Goal: Task Accomplishment & Management: Complete application form

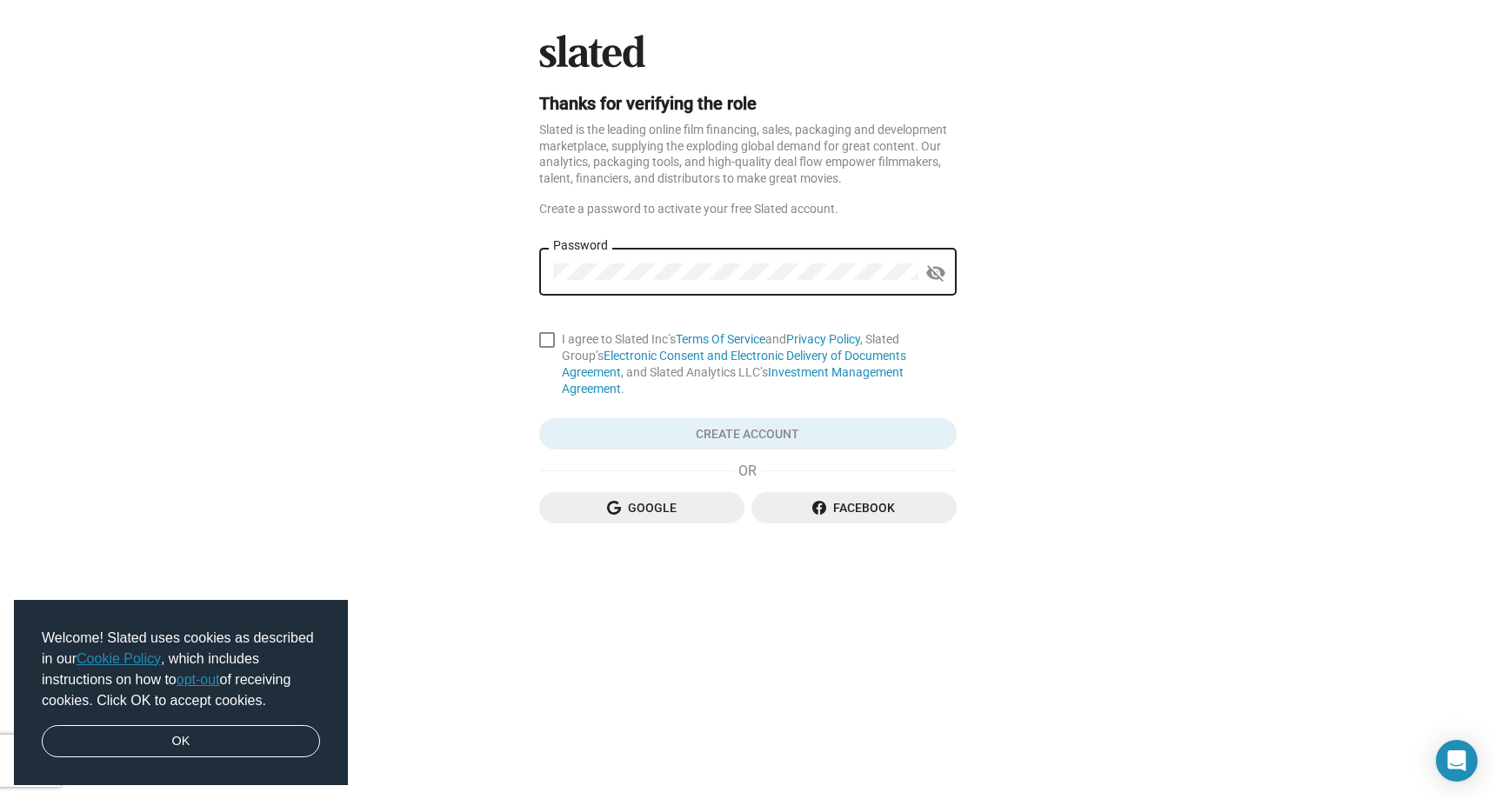
click at [679, 281] on div "Password" at bounding box center [735, 269] width 365 height 51
click at [766, 147] on div "Slated is the leading online film financing, sales, packaging and development m…" at bounding box center [748, 154] width 418 height 64
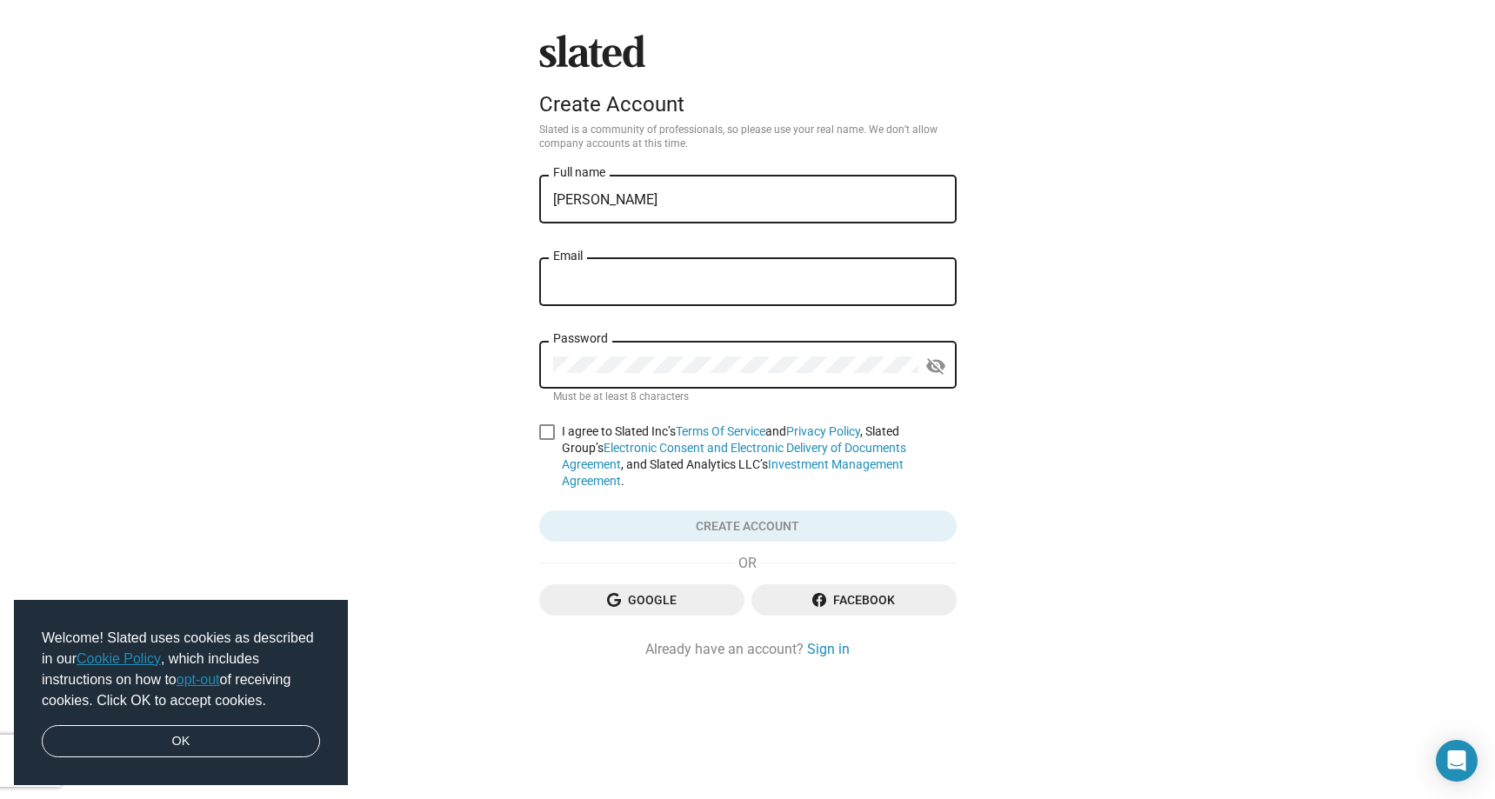
type input "Robbie Ryde"
type input "robbieryde@rydeentertainment.com"
click at [548, 432] on span at bounding box center [547, 433] width 16 height 16
click at [547, 440] on input "I agree to Slated Inc’s Terms Of Service and Privacy Policy , Slated Group’s El…" at bounding box center [546, 440] width 1 height 1
checkbox input "true"
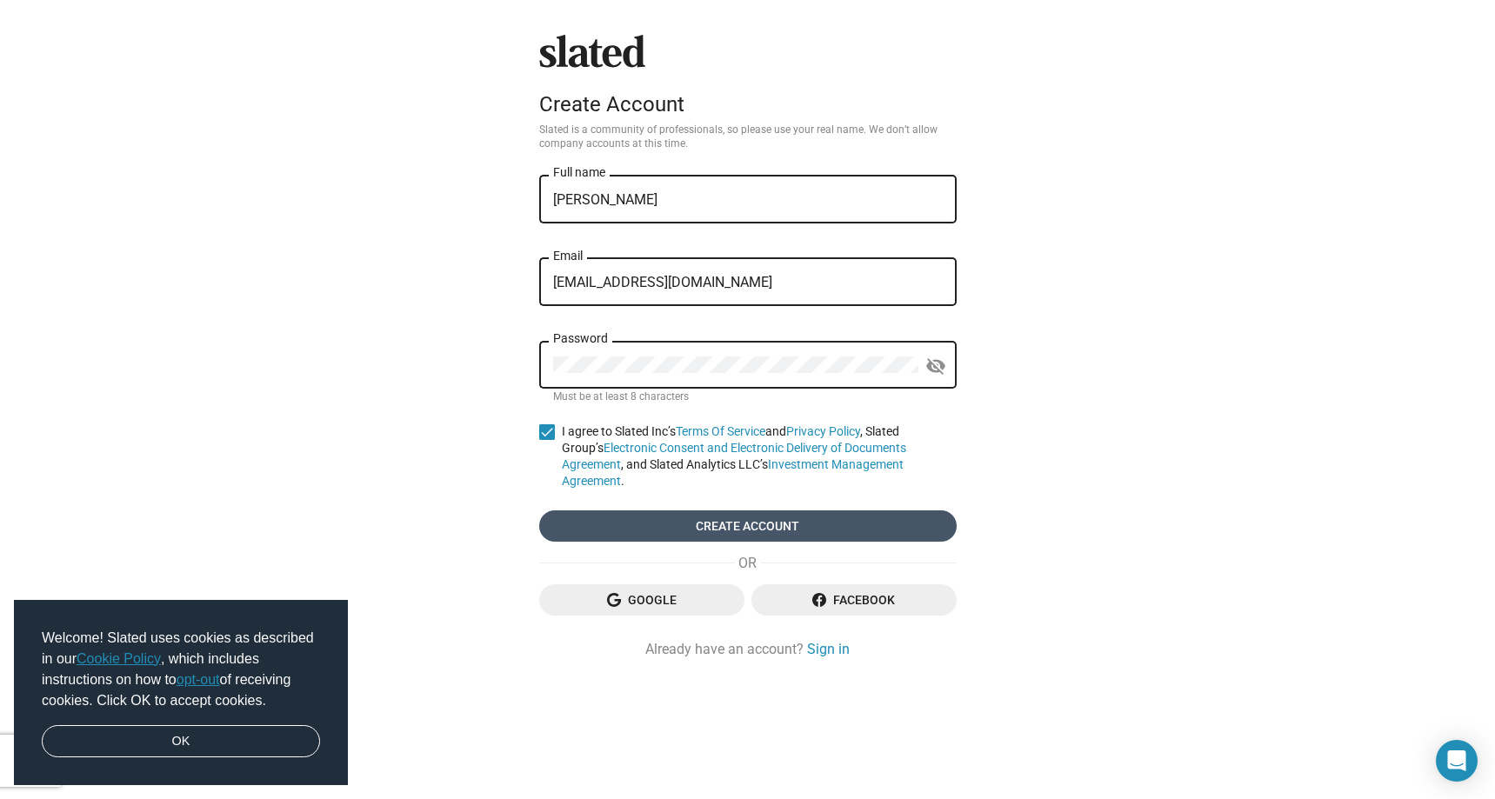
click at [860, 527] on span "Create account" at bounding box center [748, 526] width 390 height 31
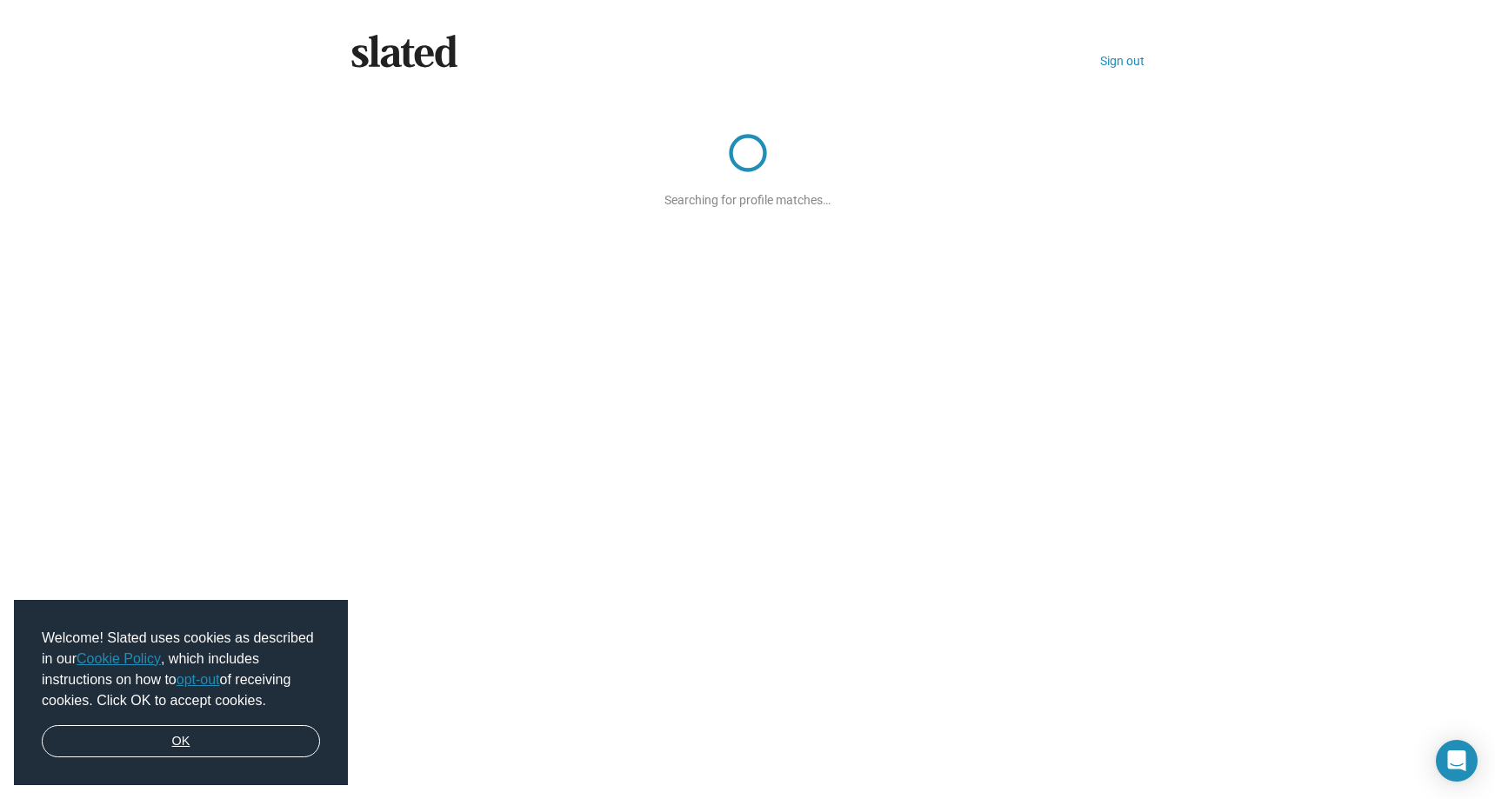
click at [195, 739] on link "OK" at bounding box center [181, 742] width 278 height 33
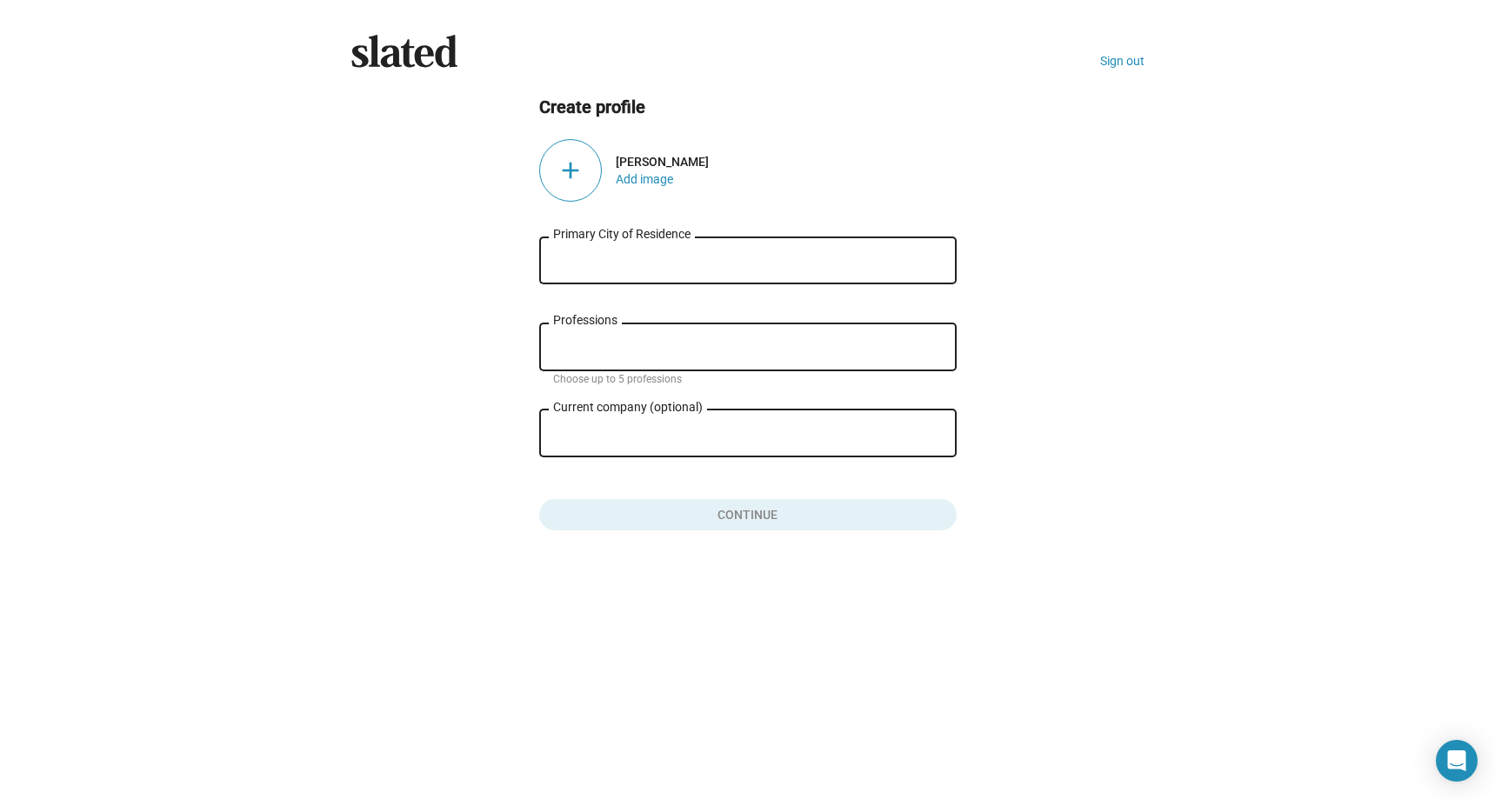
click at [662, 263] on input "Primary City of Residence" at bounding box center [748, 261] width 390 height 16
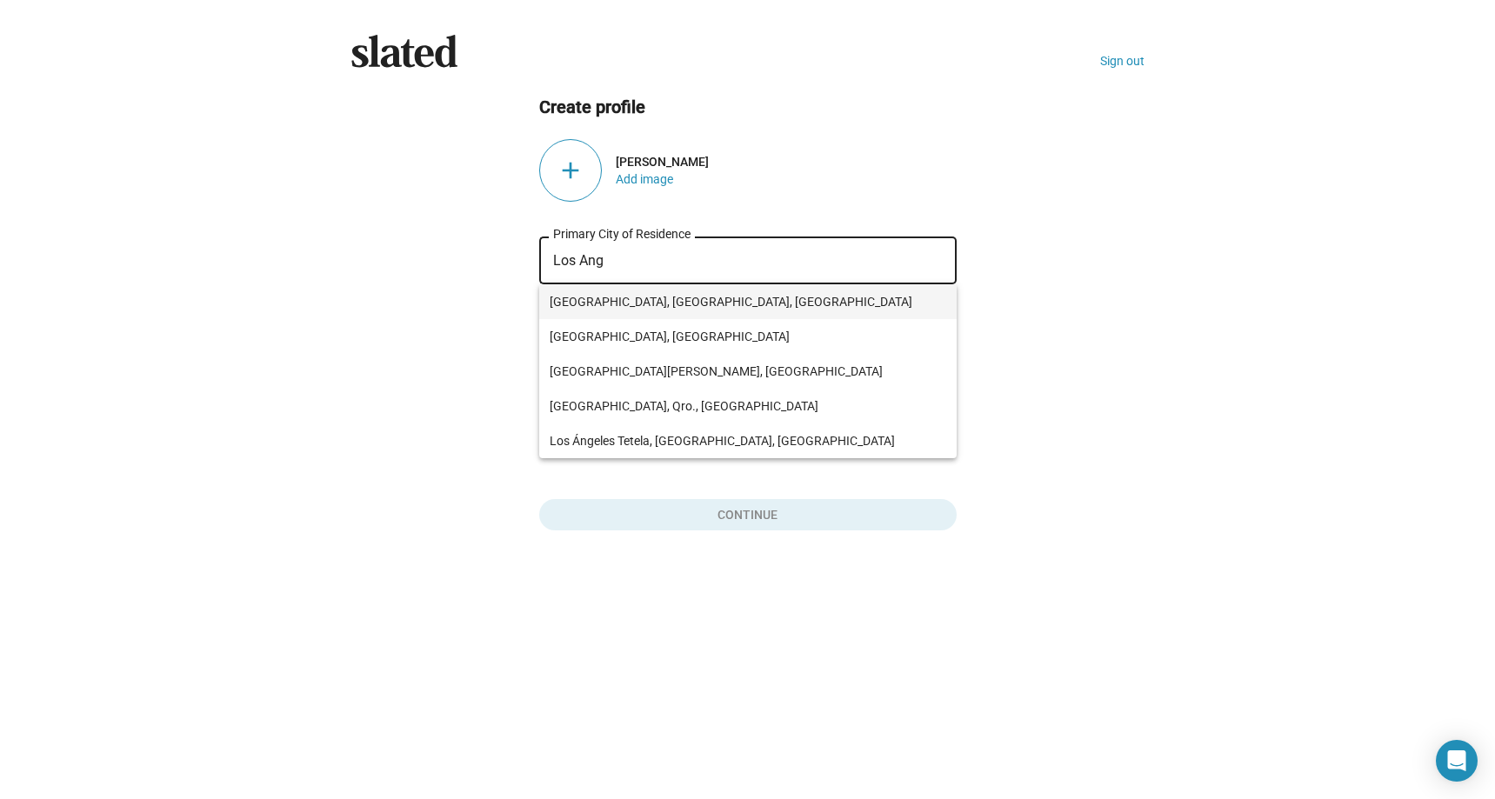
type input "Los Angeles, CA, USA"
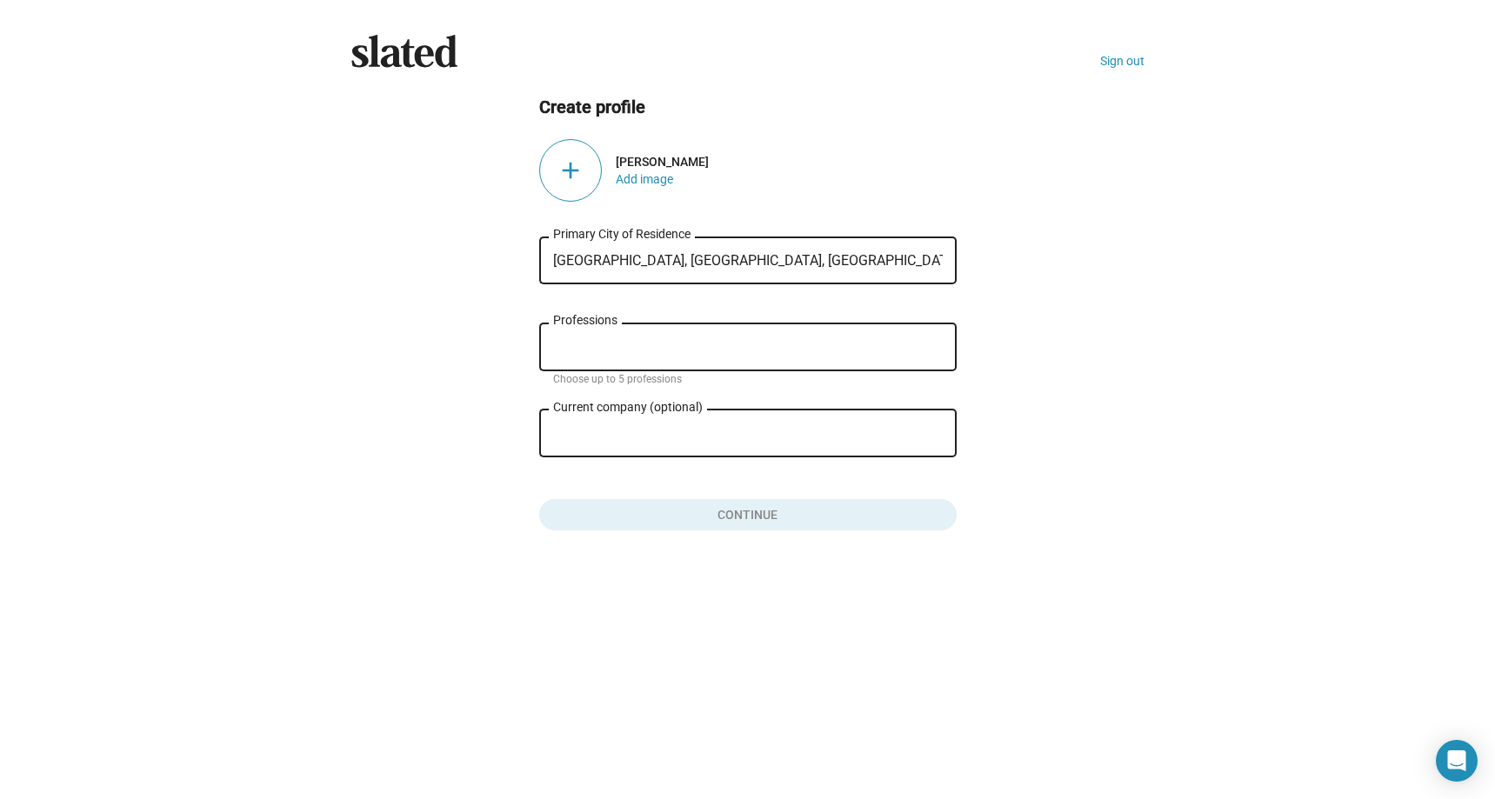
click at [687, 332] on div "Professions" at bounding box center [748, 345] width 390 height 51
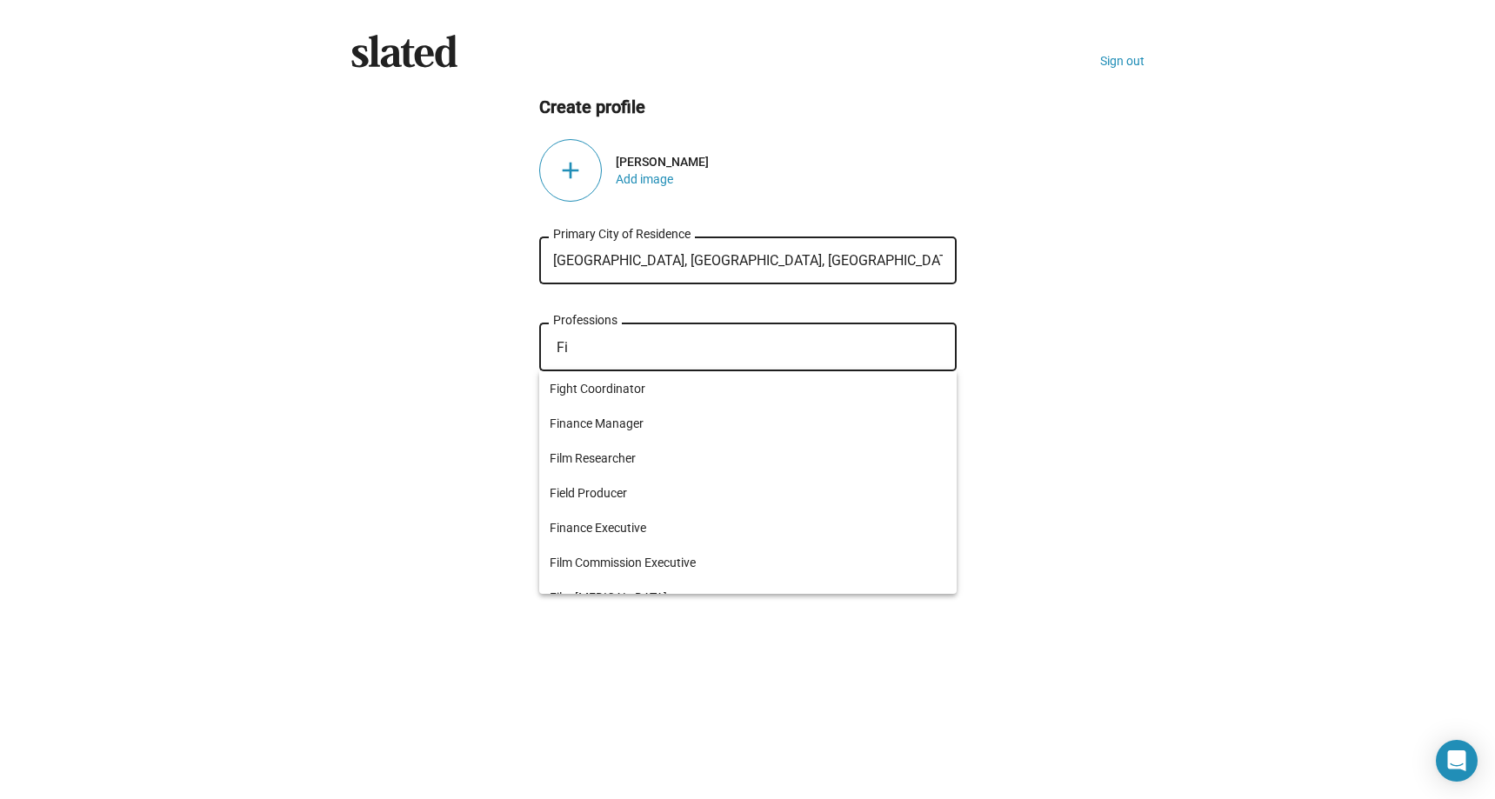
type input "F"
type input "Video"
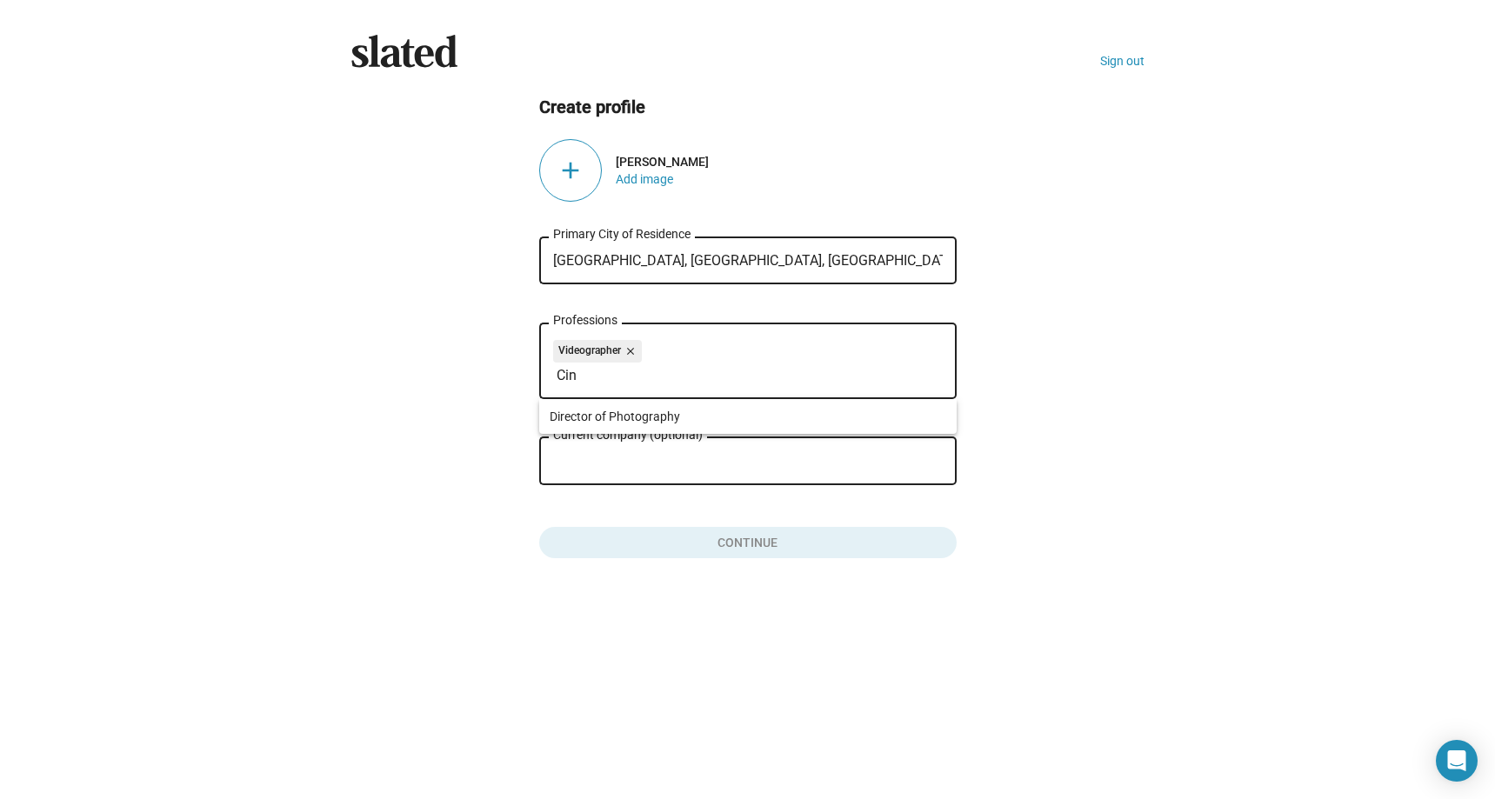
type input "Cine"
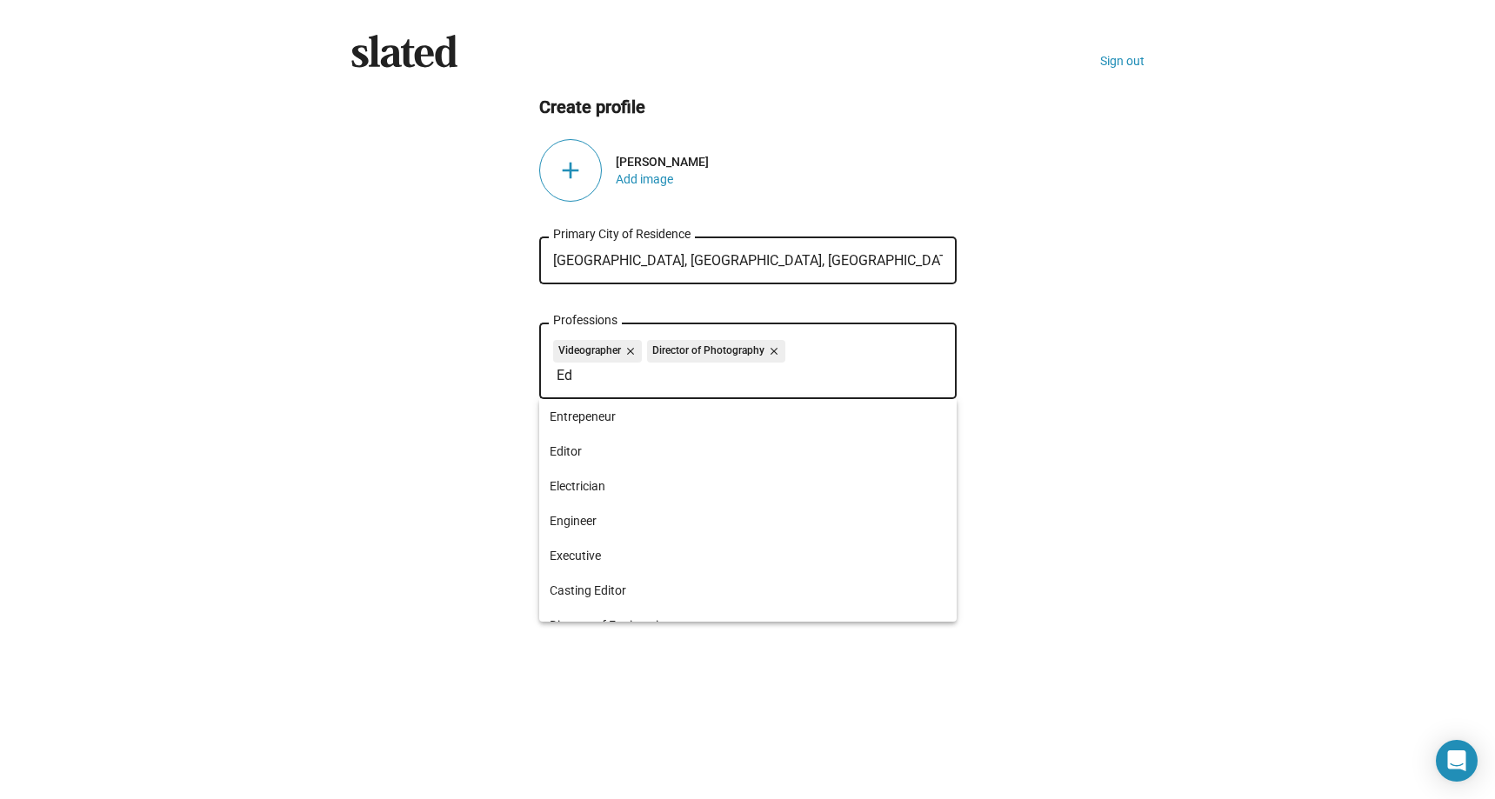
type input "Edi"
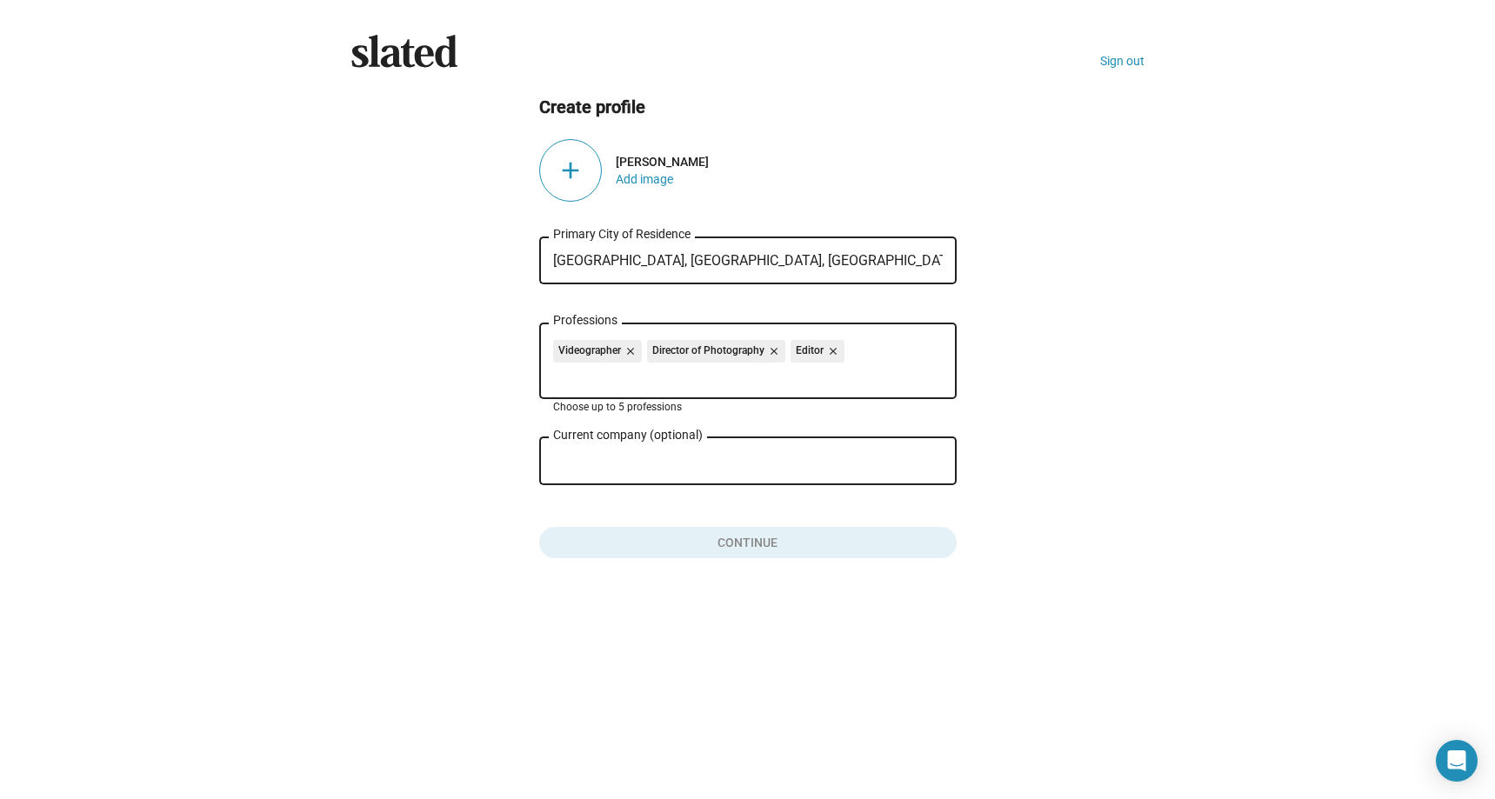
click at [682, 475] on div "Current company (optional)" at bounding box center [735, 459] width 365 height 51
type input "Ryde Entertainment"
click at [671, 378] on input "Professions" at bounding box center [752, 376] width 390 height 16
click at [691, 458] on input "Ryde Entertainment" at bounding box center [735, 462] width 365 height 16
click at [744, 544] on button "Click here to validate form" at bounding box center [748, 539] width 418 height 38
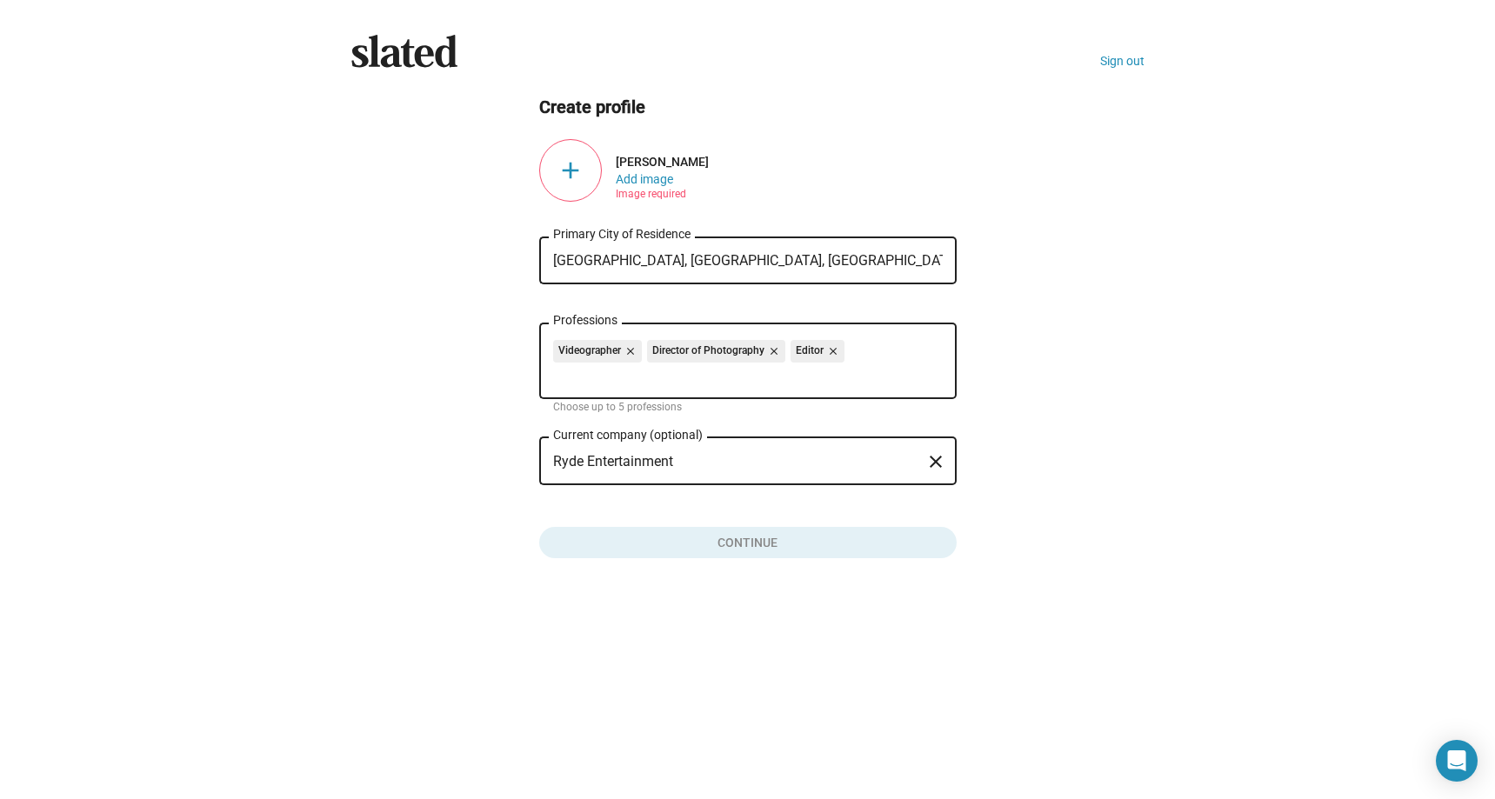
click at [577, 164] on div "add" at bounding box center [570, 170] width 63 height 63
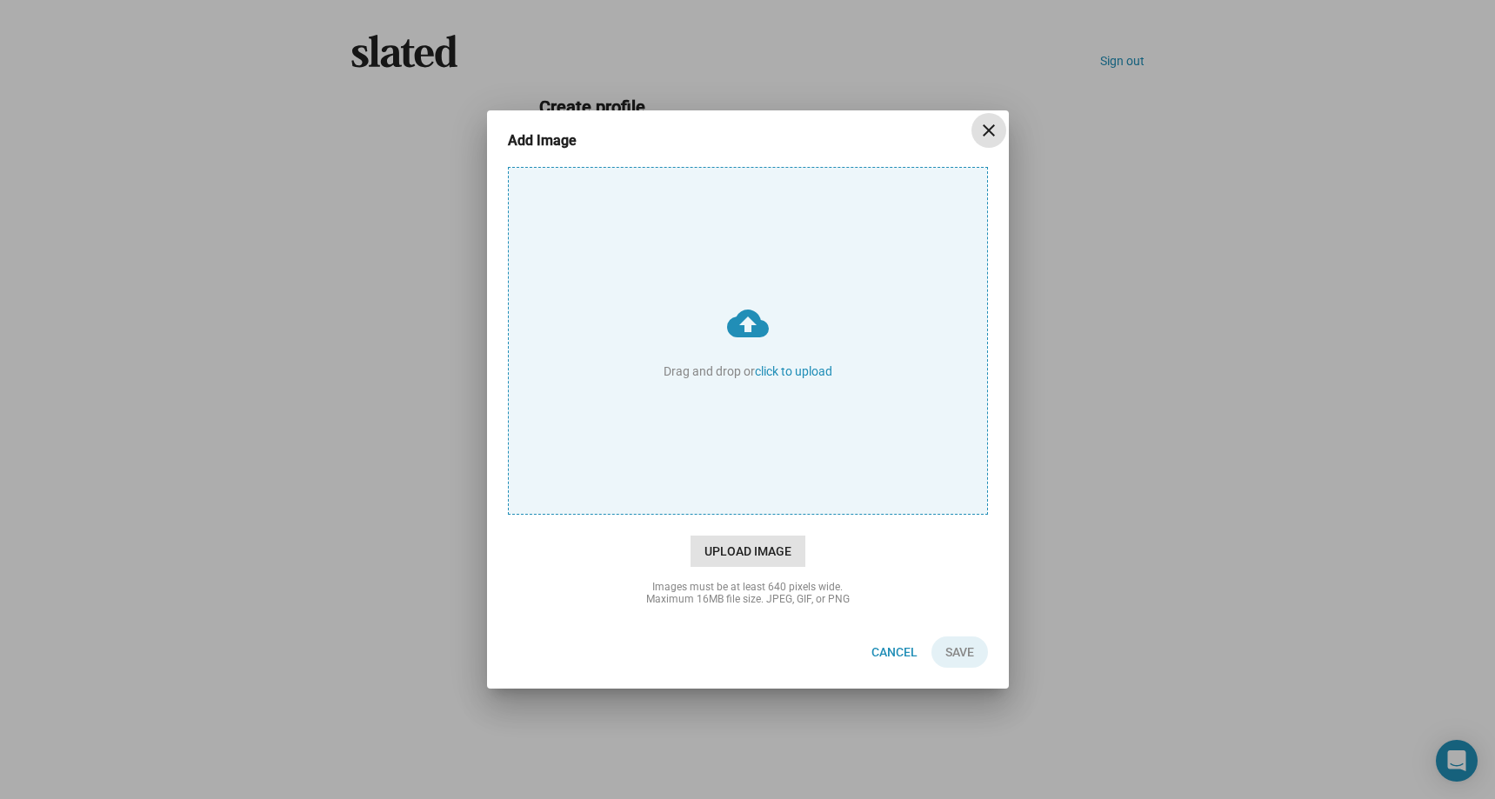
click at [752, 553] on span "Upload Image" at bounding box center [748, 551] width 115 height 31
click at [752, 514] on input "cloud_upload Drag and drop or click to upload" at bounding box center [748, 341] width 478 height 346
type input "C:\fakepath\RYDEentlogo.new1.jpg"
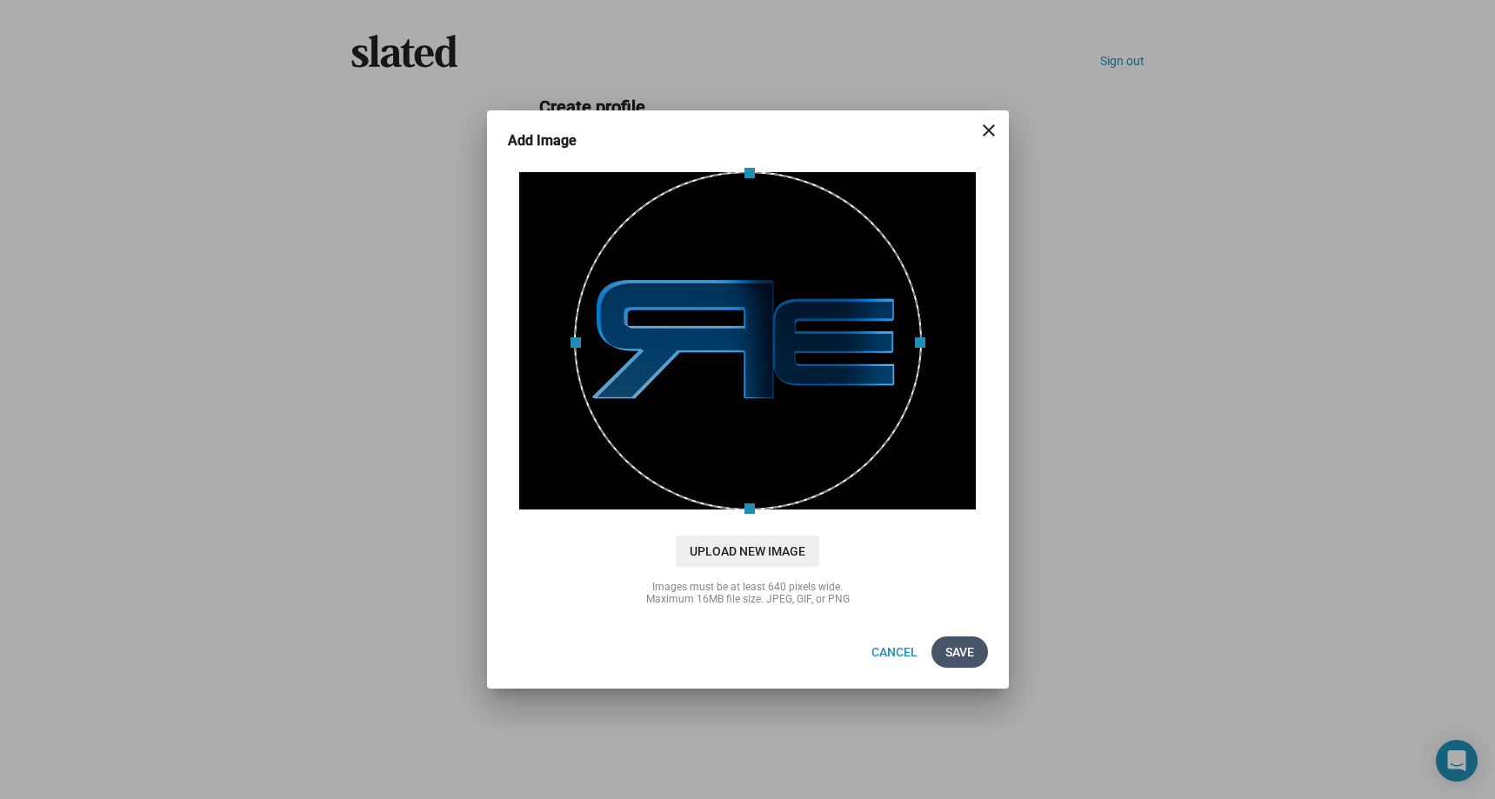
click at [965, 644] on span "Save" at bounding box center [960, 652] width 29 height 31
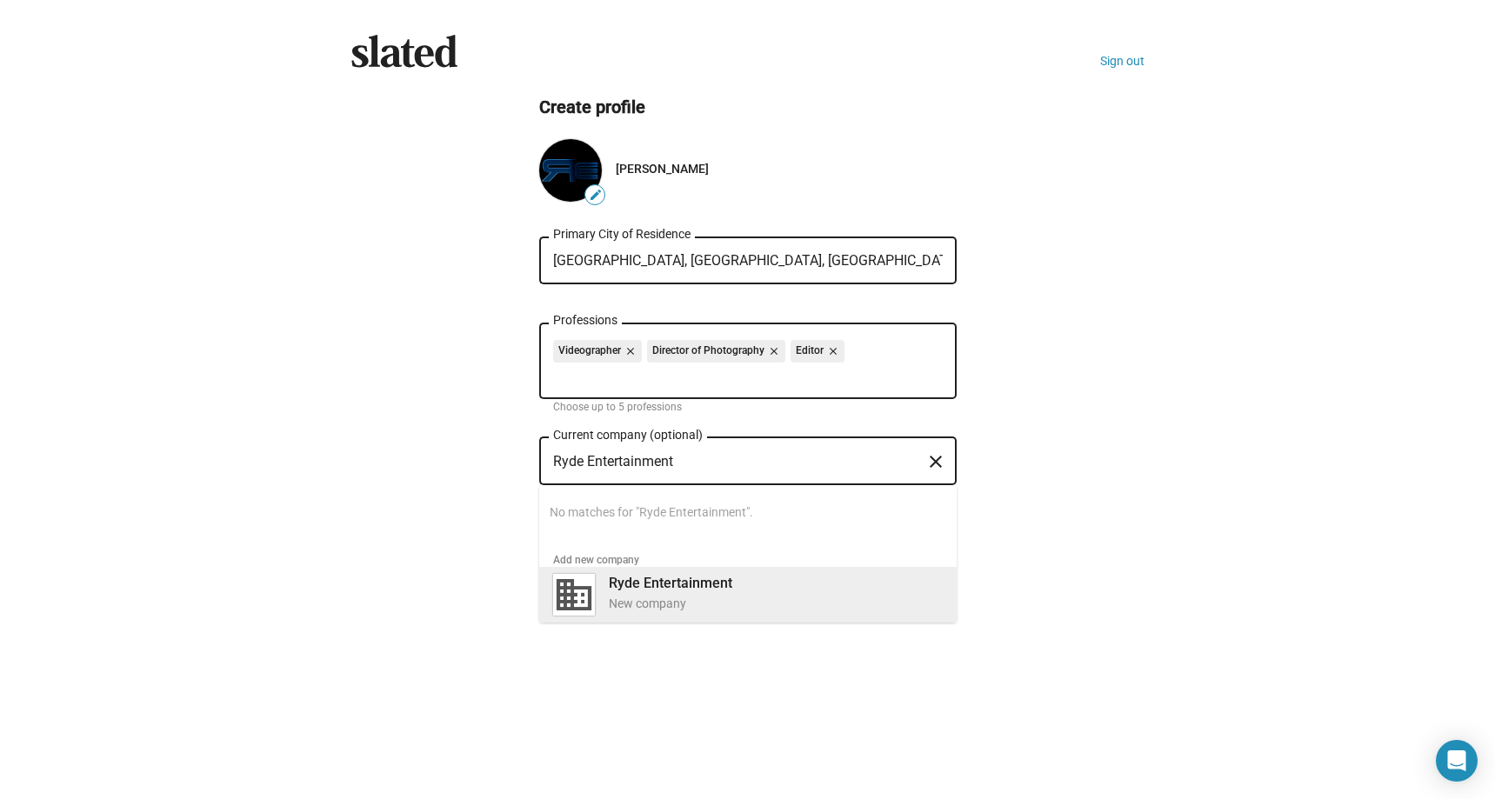
click at [690, 579] on b "Ryde Entertainment" at bounding box center [671, 583] width 124 height 17
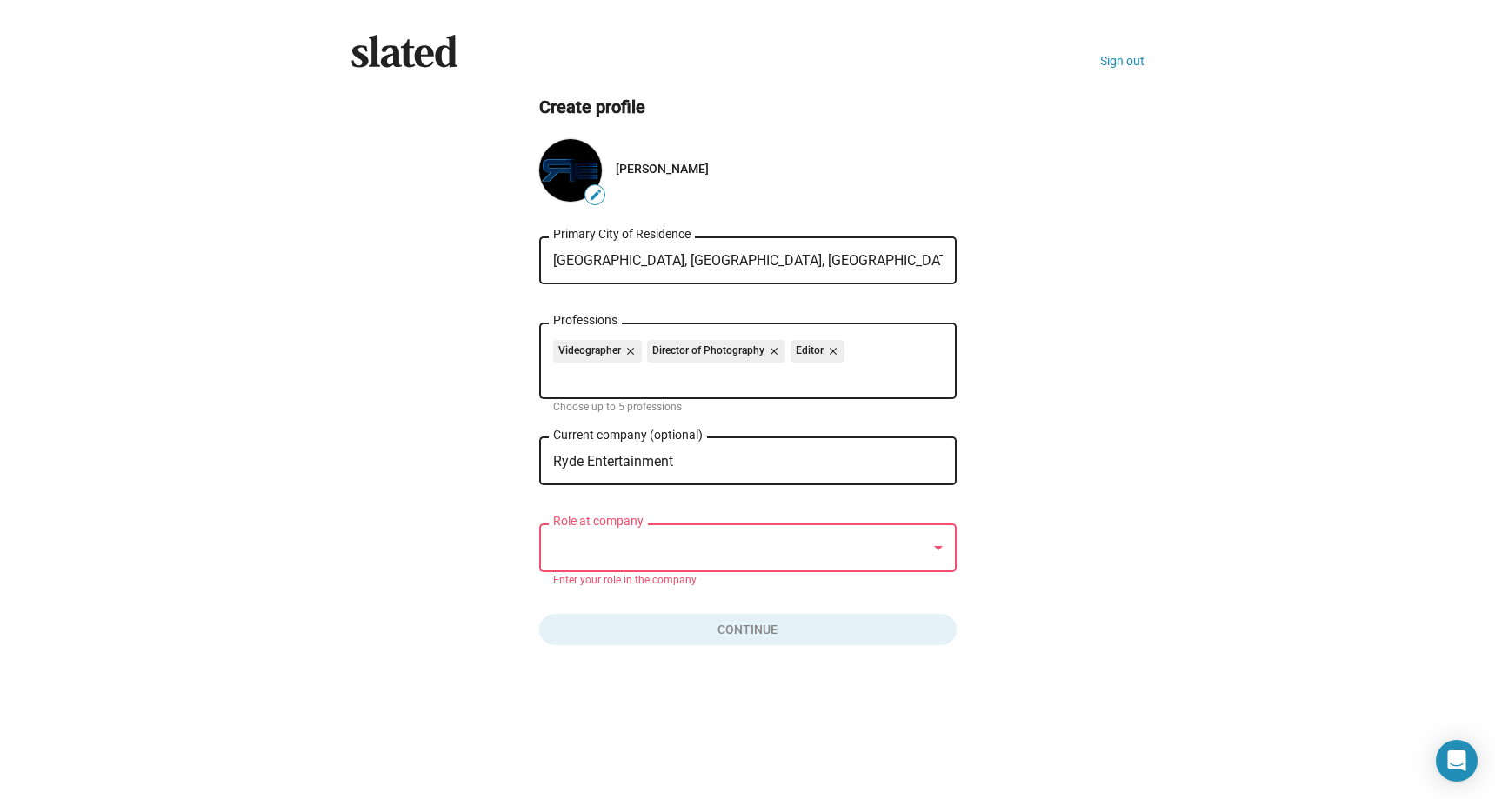
click at [663, 555] on div at bounding box center [740, 548] width 374 height 18
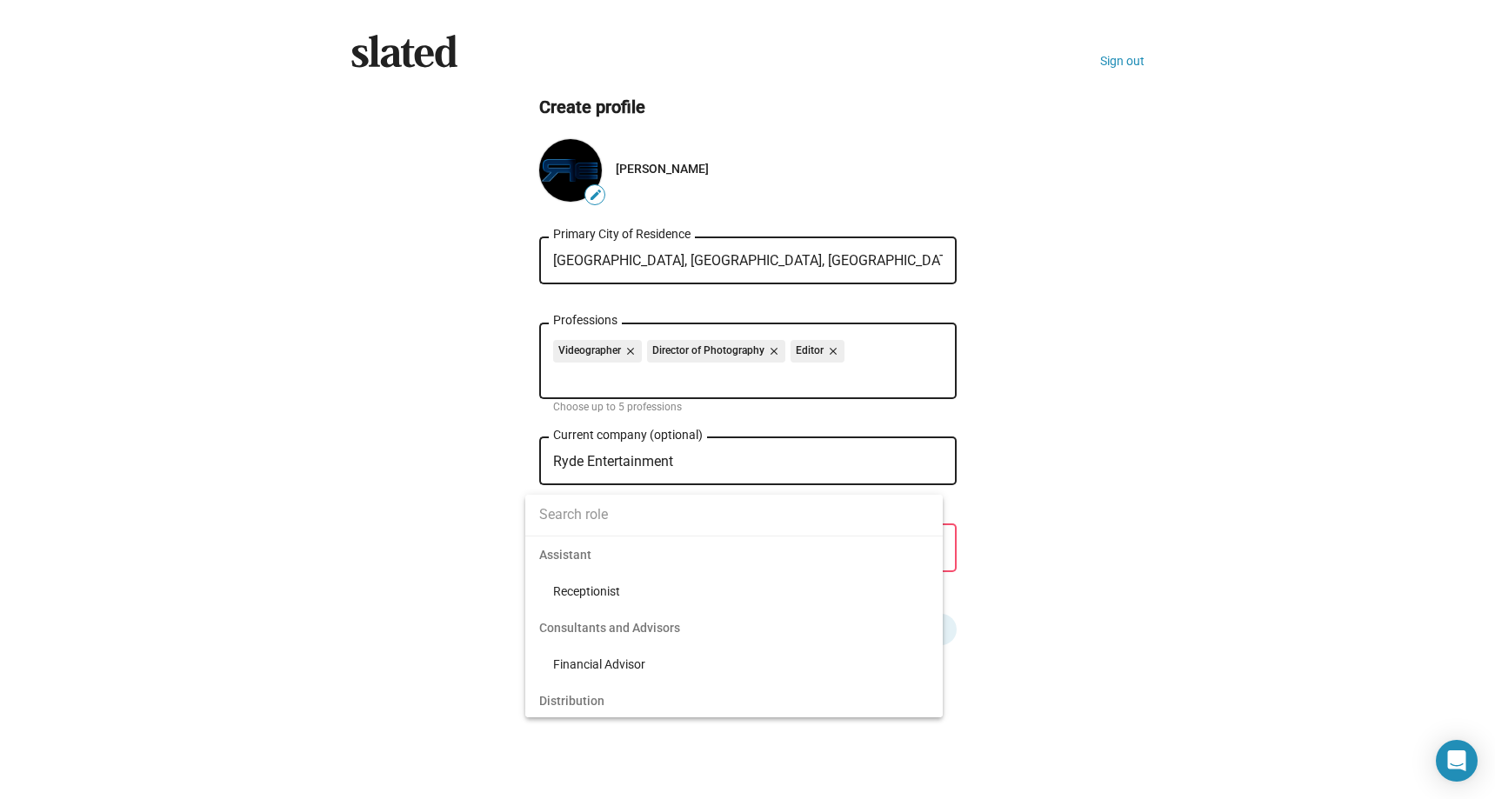
scroll to position [3175, 0]
click at [477, 574] on div at bounding box center [747, 399] width 1495 height 799
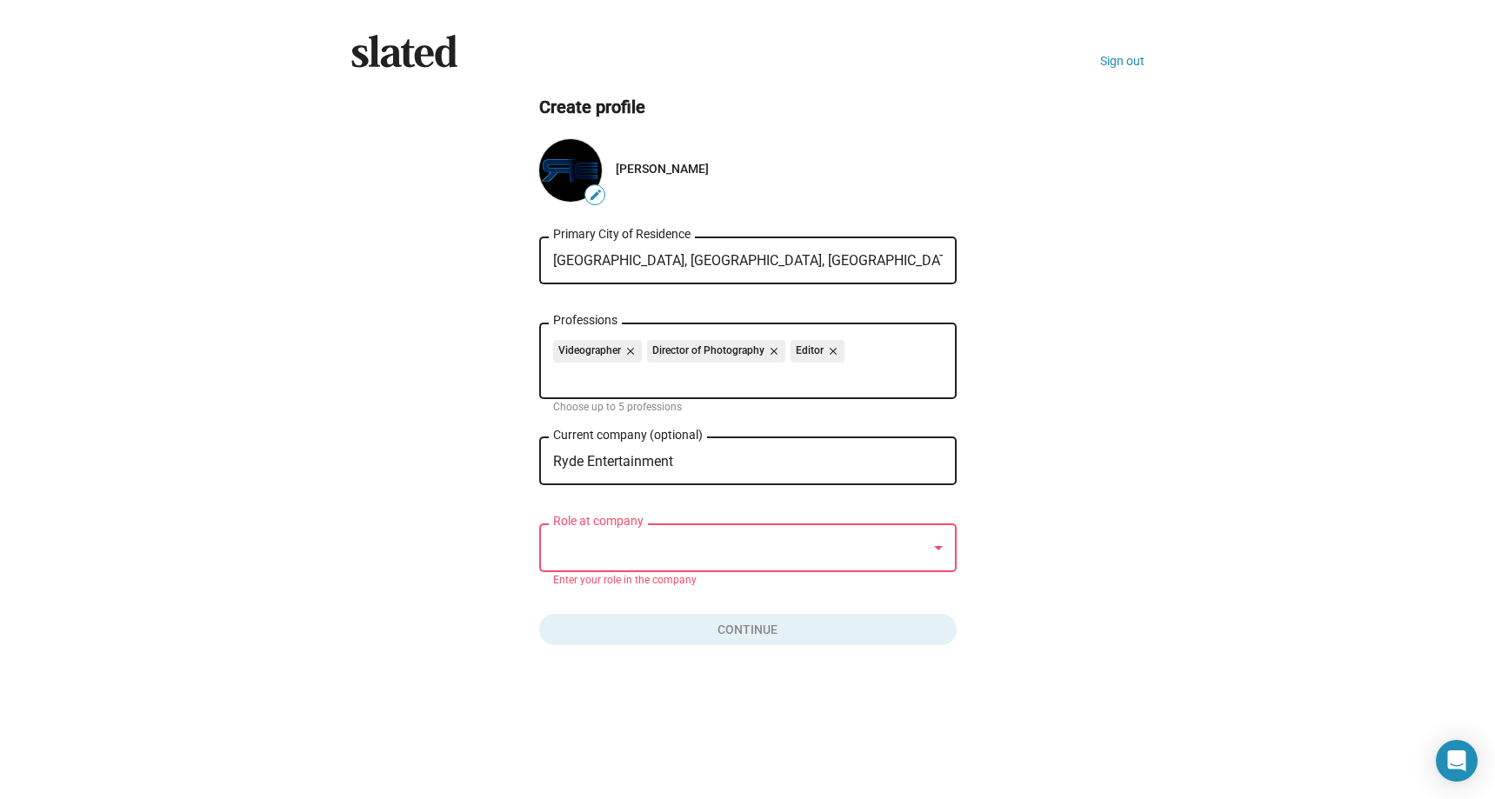
click at [642, 550] on div at bounding box center [740, 548] width 374 height 18
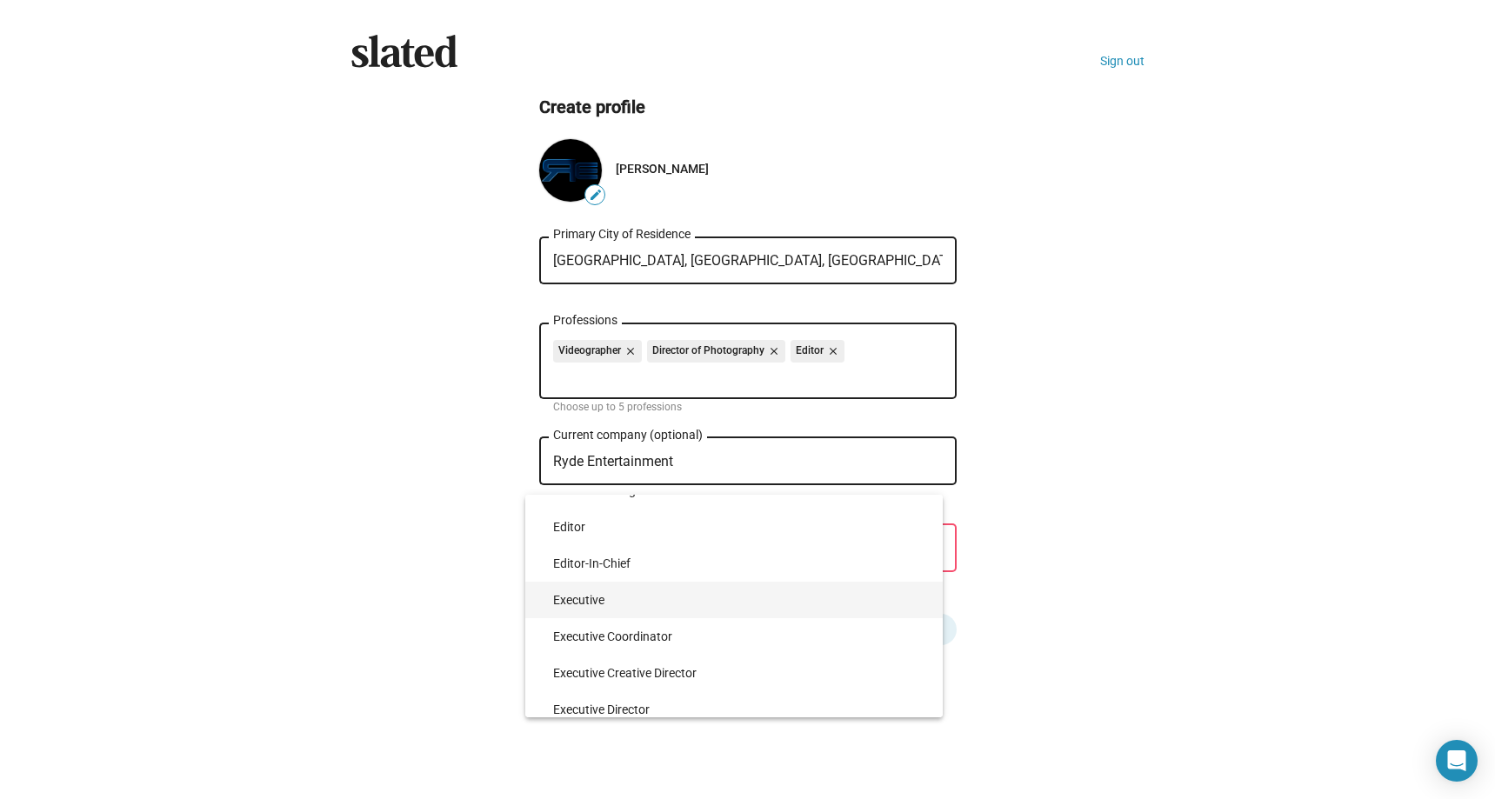
scroll to position [3123, 0]
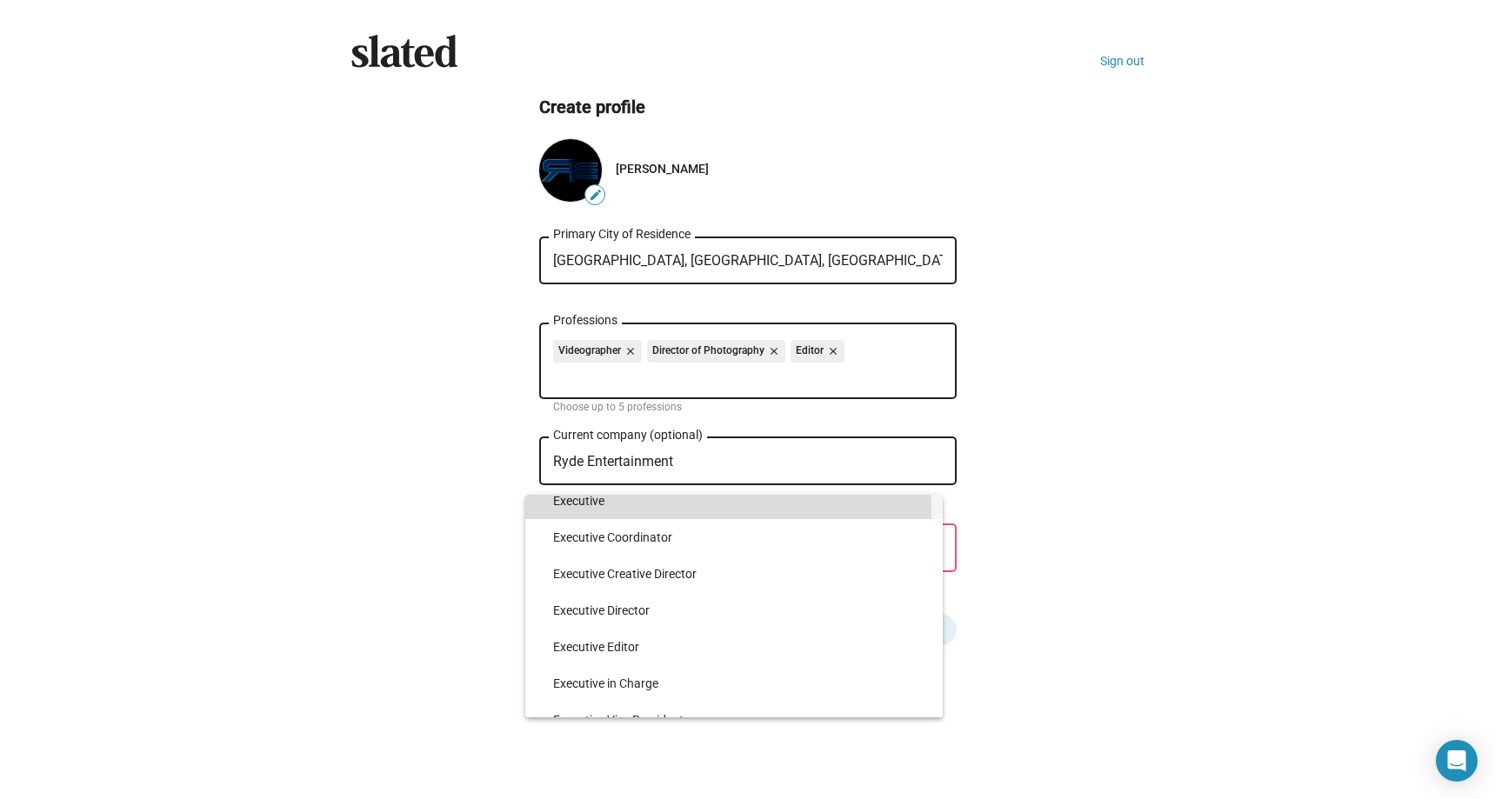
click at [664, 514] on span "Executive" at bounding box center [741, 501] width 376 height 37
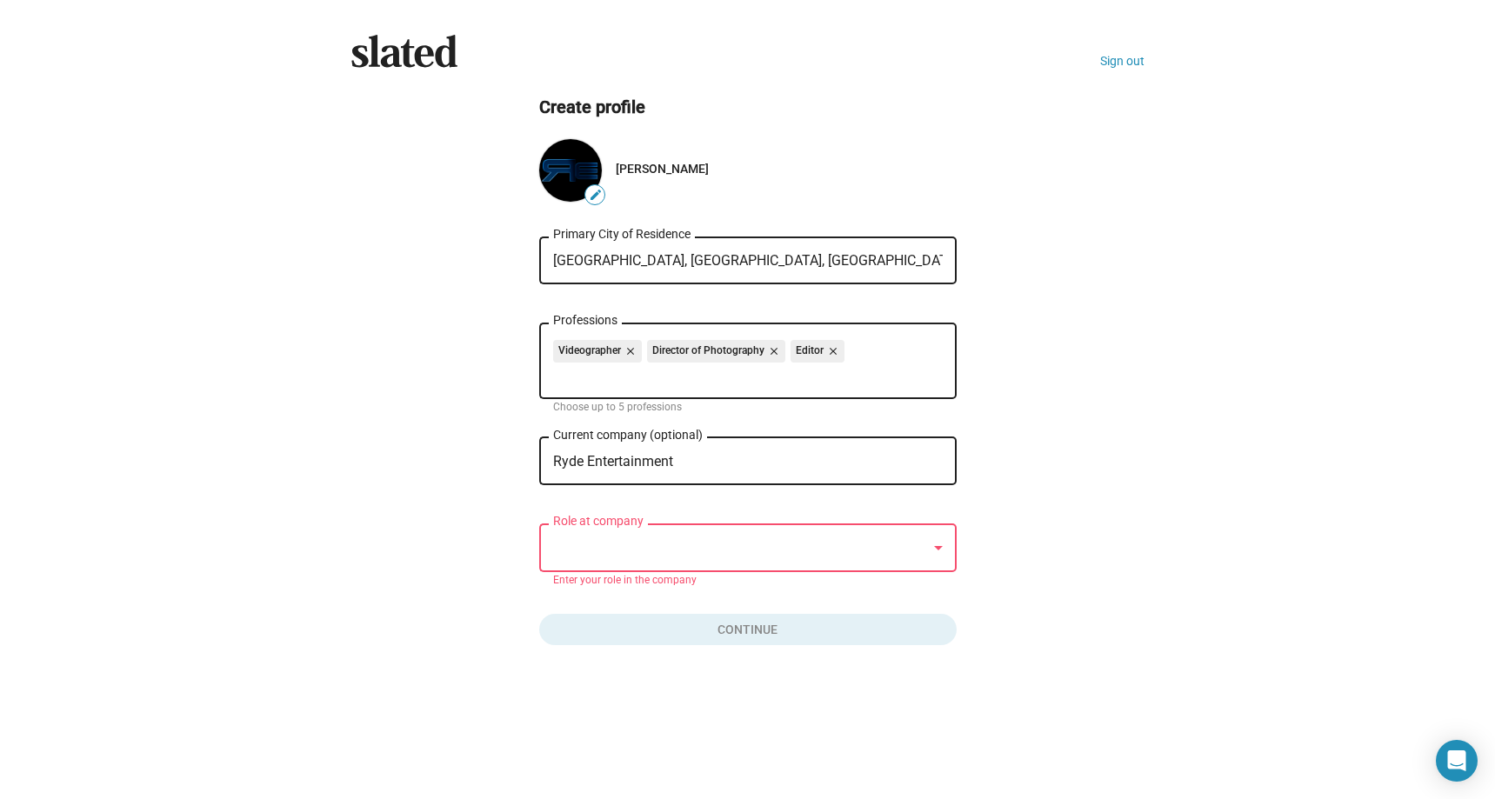
scroll to position [3069, 0]
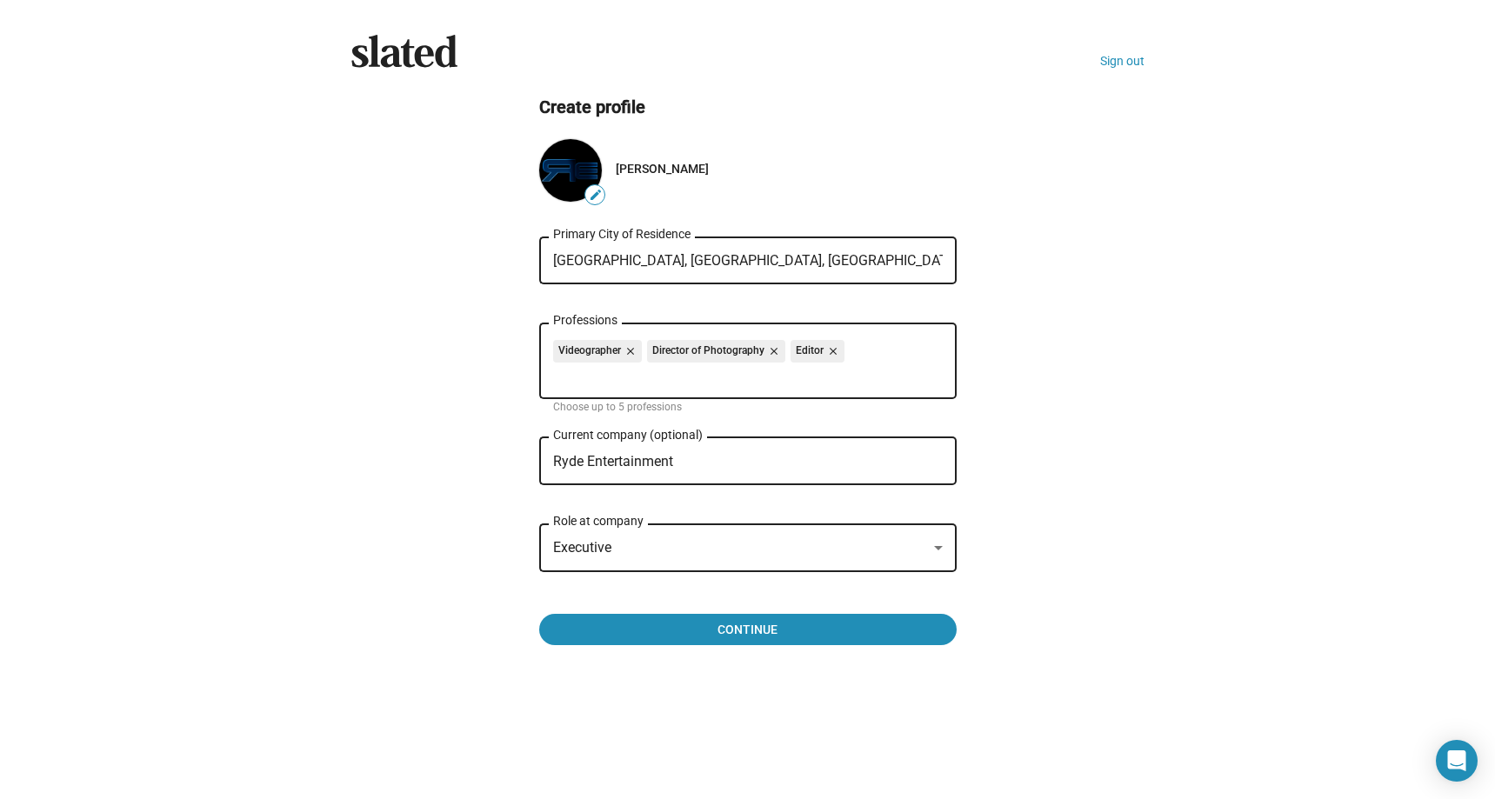
click at [668, 558] on div "Executive" at bounding box center [740, 548] width 374 height 18
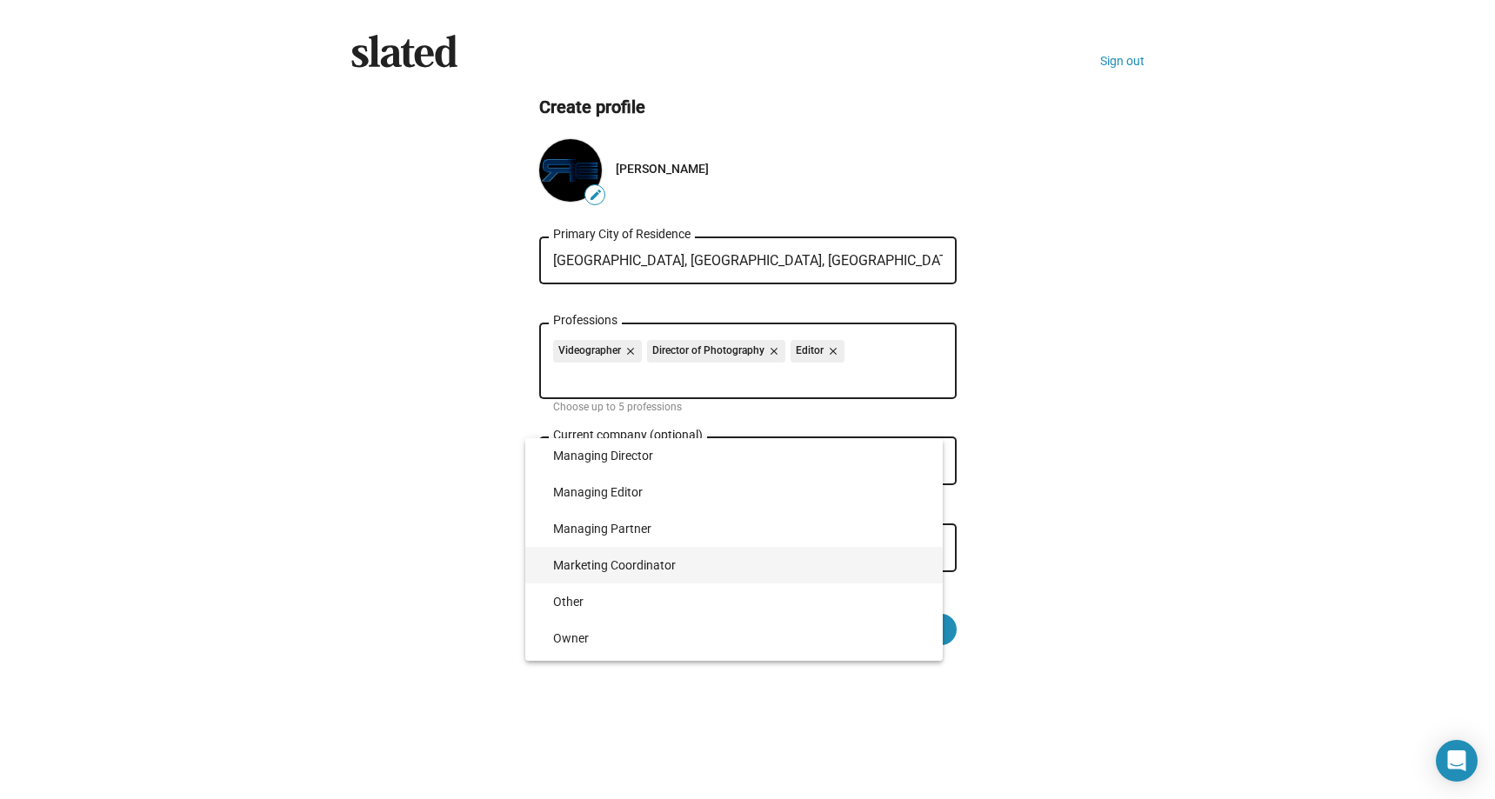
scroll to position [3627, 0]
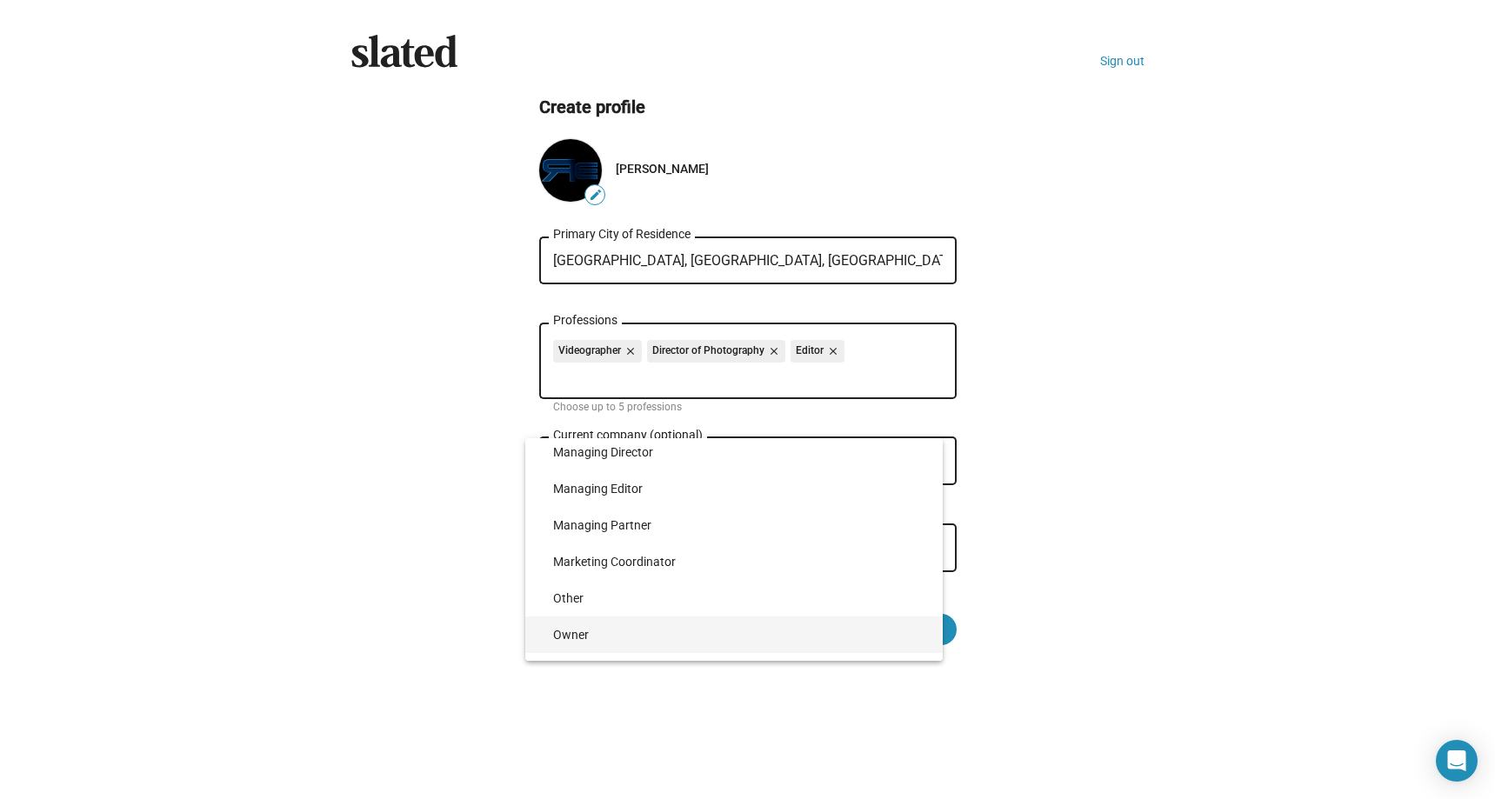
click at [674, 625] on span "Owner" at bounding box center [741, 635] width 376 height 37
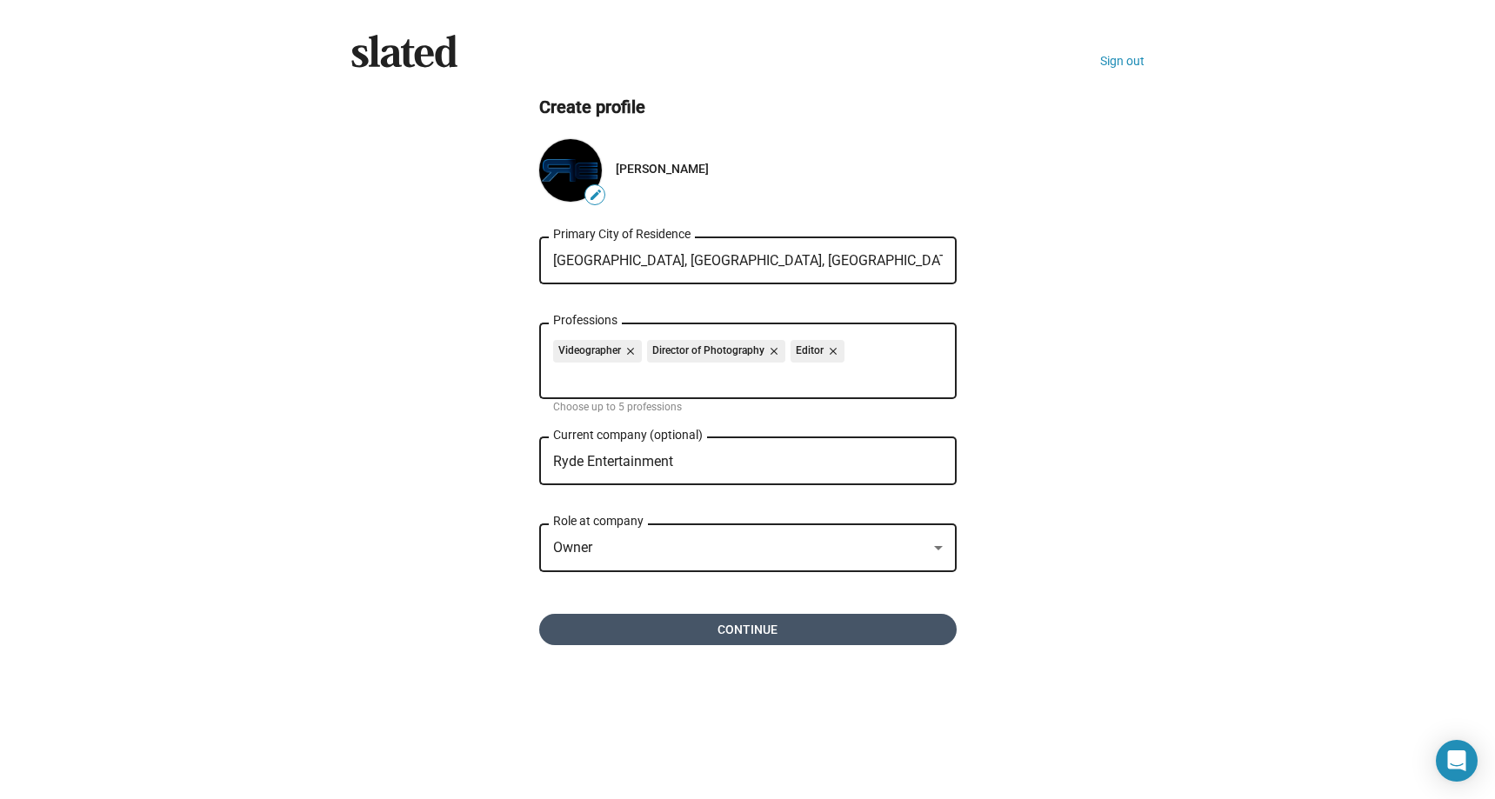
click at [718, 631] on span "Continue" at bounding box center [748, 629] width 390 height 31
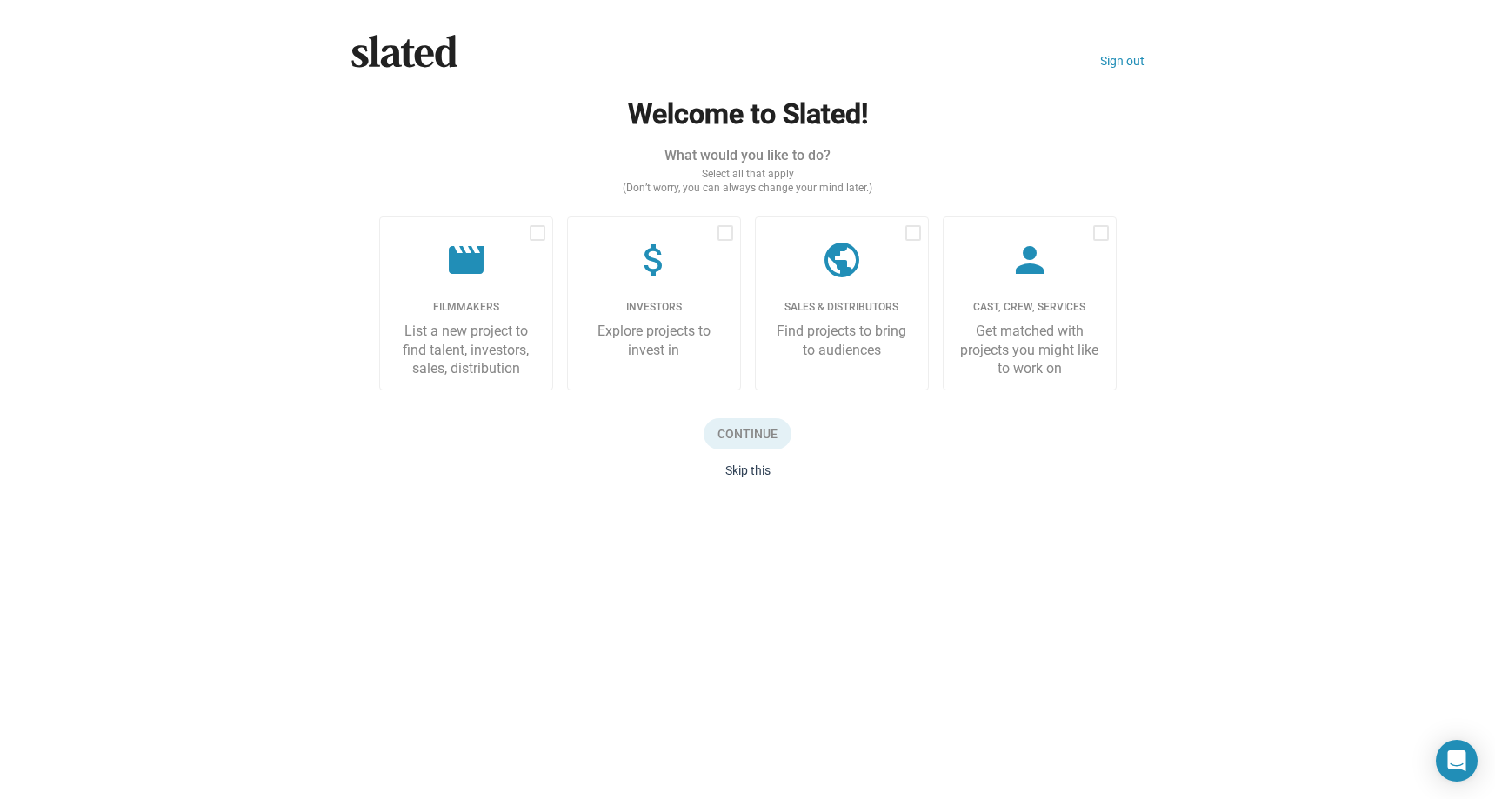
click at [754, 472] on button "Skip this" at bounding box center [748, 471] width 45 height 14
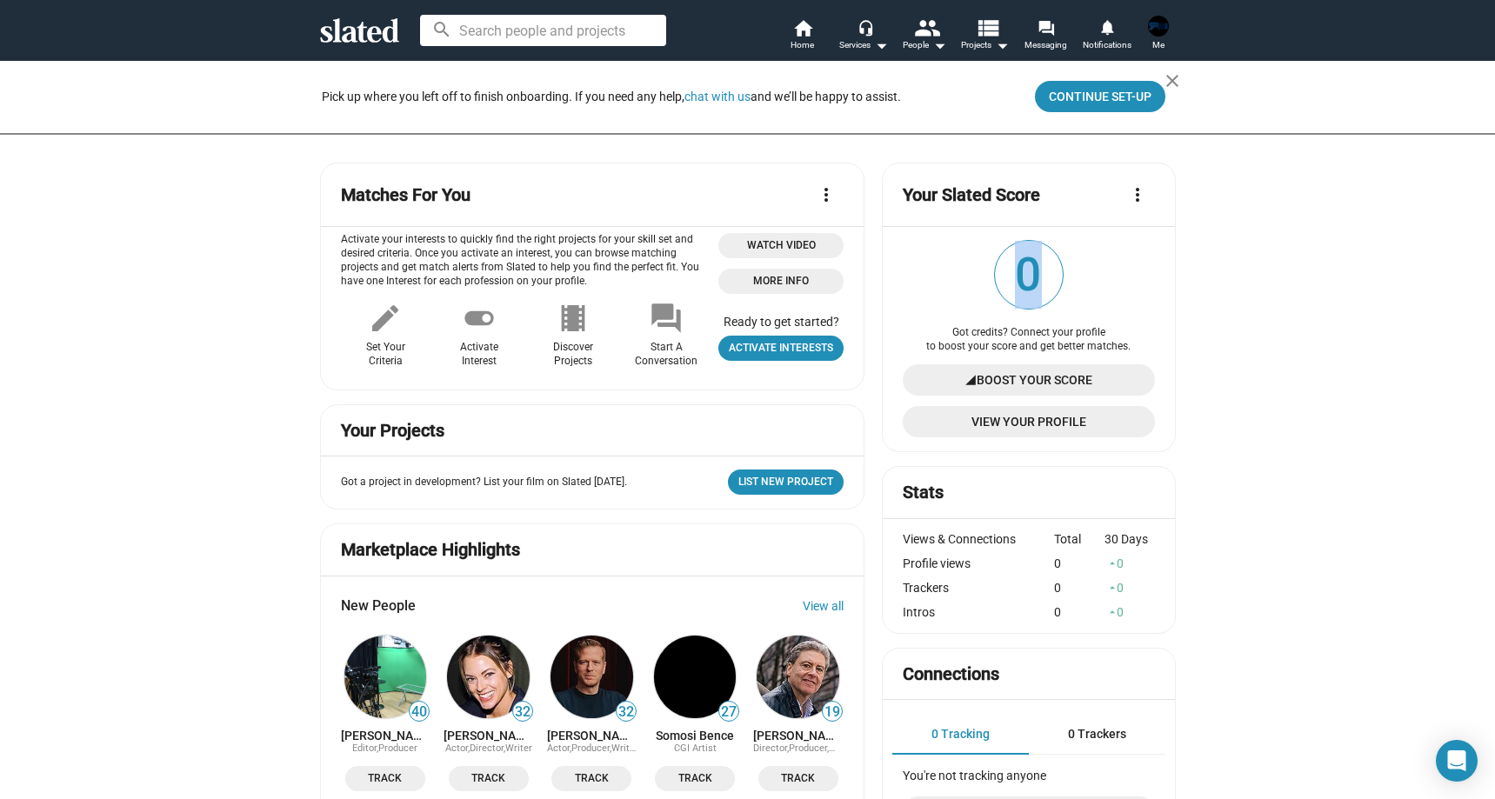
drag, startPoint x: 1033, startPoint y: 277, endPoint x: 1014, endPoint y: 277, distance: 19.1
click at [1014, 277] on span "0" at bounding box center [1029, 275] width 68 height 68
click at [1135, 197] on mat-icon "more_vert" at bounding box center [1137, 194] width 21 height 21
click at [1135, 197] on div at bounding box center [747, 399] width 1495 height 799
click at [1003, 417] on span "View Your Profile" at bounding box center [1029, 421] width 224 height 31
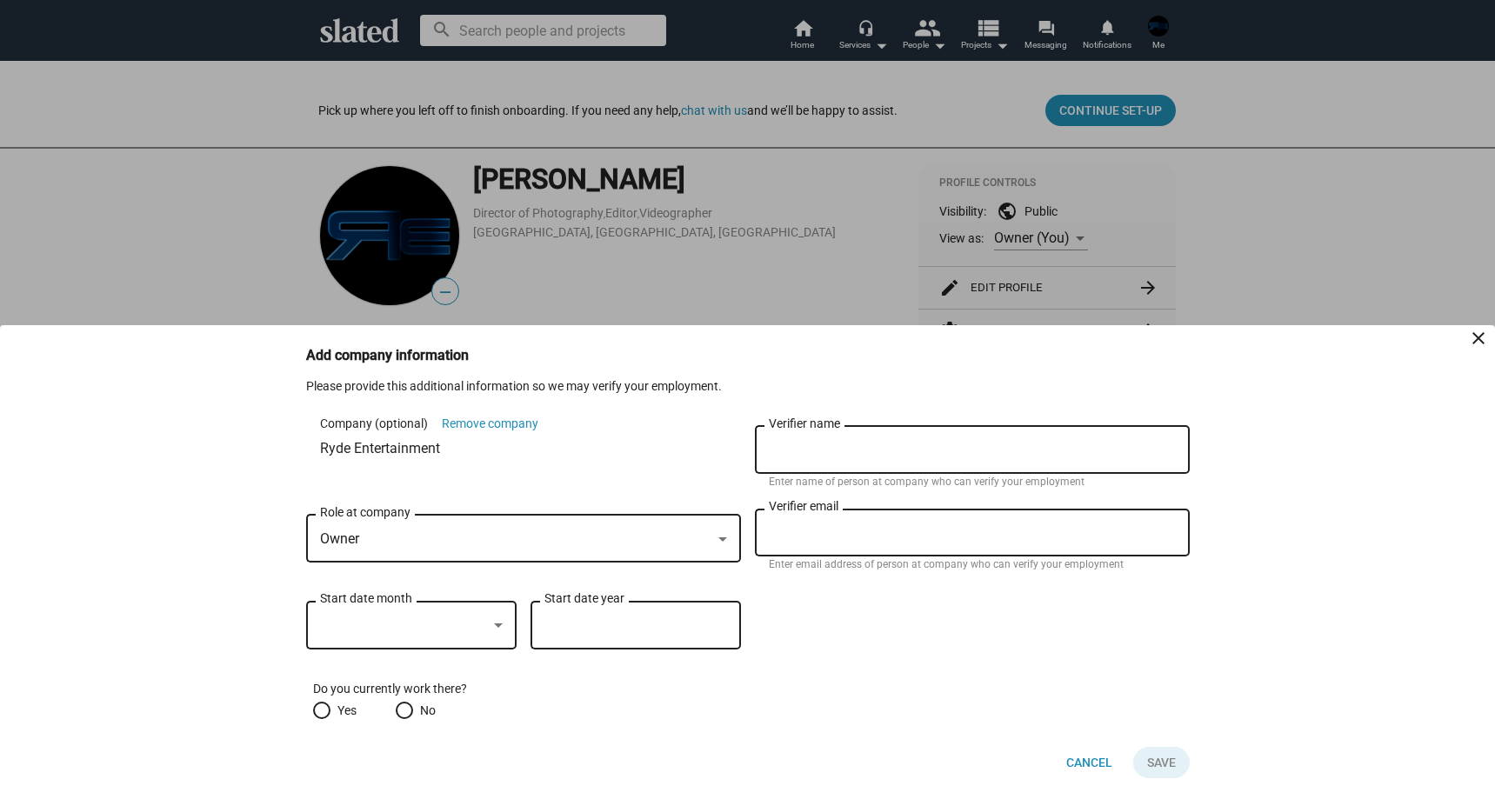
click at [1488, 339] on mat-icon "close" at bounding box center [1478, 338] width 21 height 21
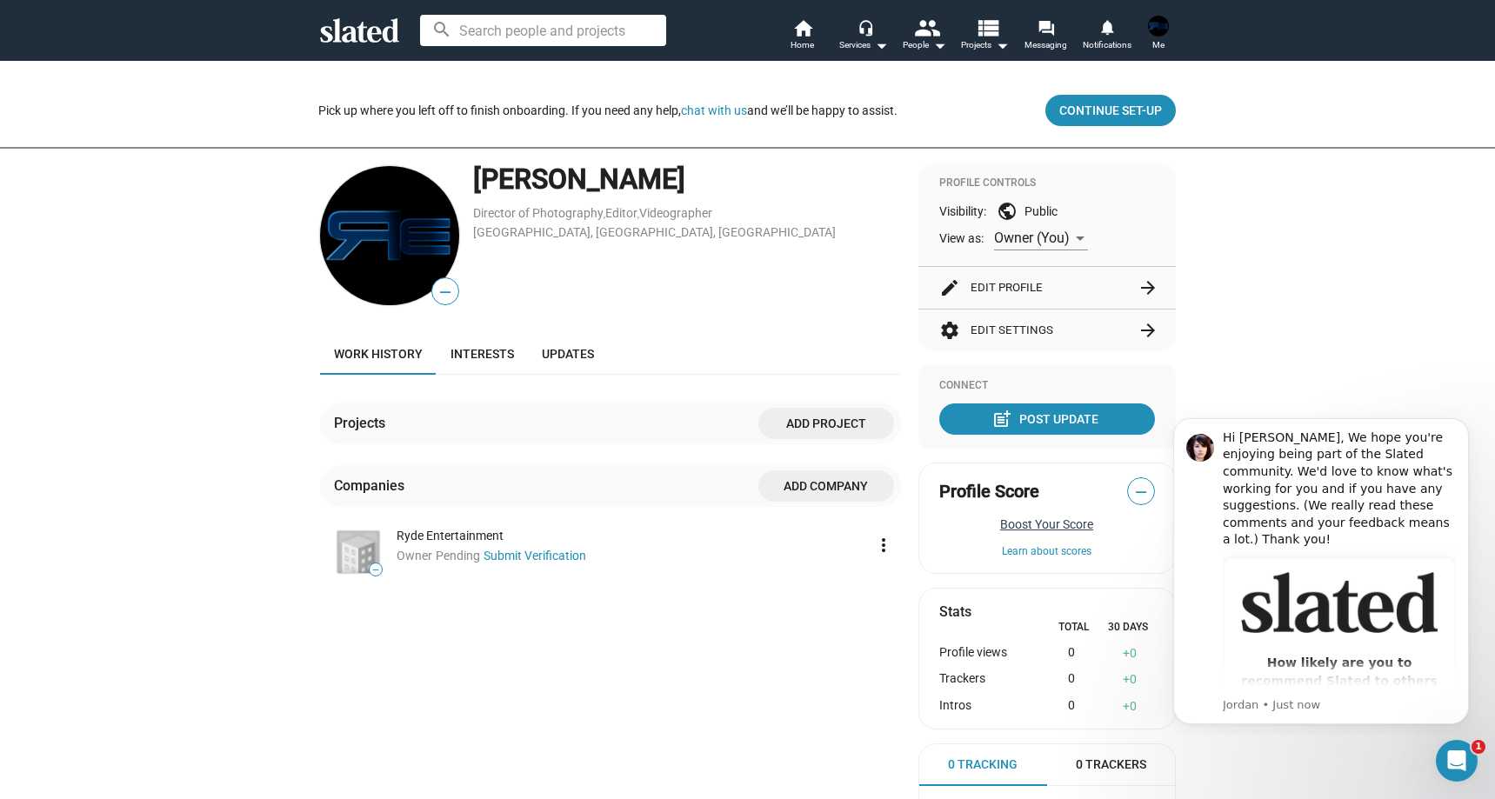
click at [1036, 527] on button "Boost Your Score" at bounding box center [1048, 525] width 216 height 14
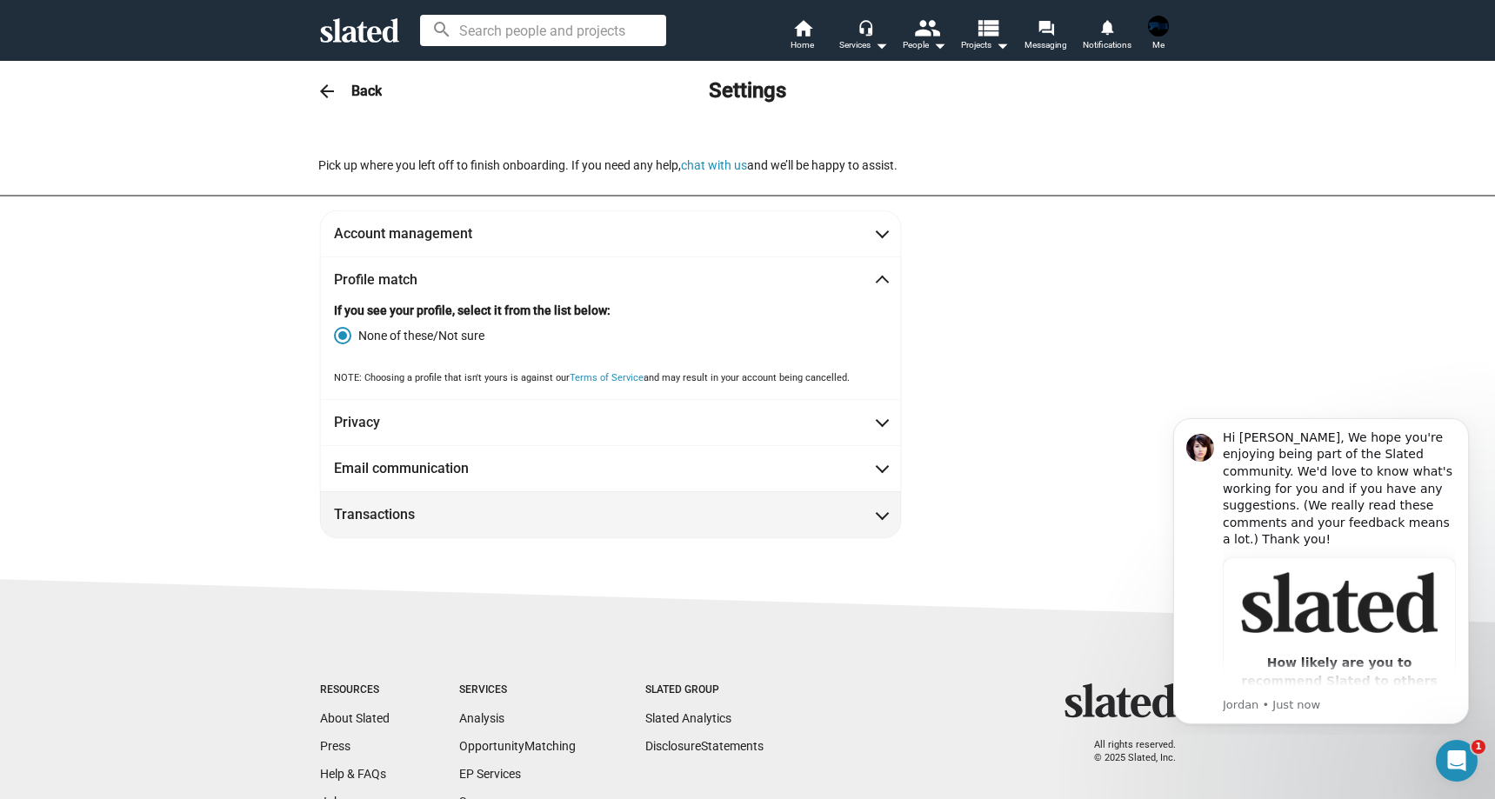
click at [587, 516] on span "Transactions" at bounding box center [610, 514] width 553 height 18
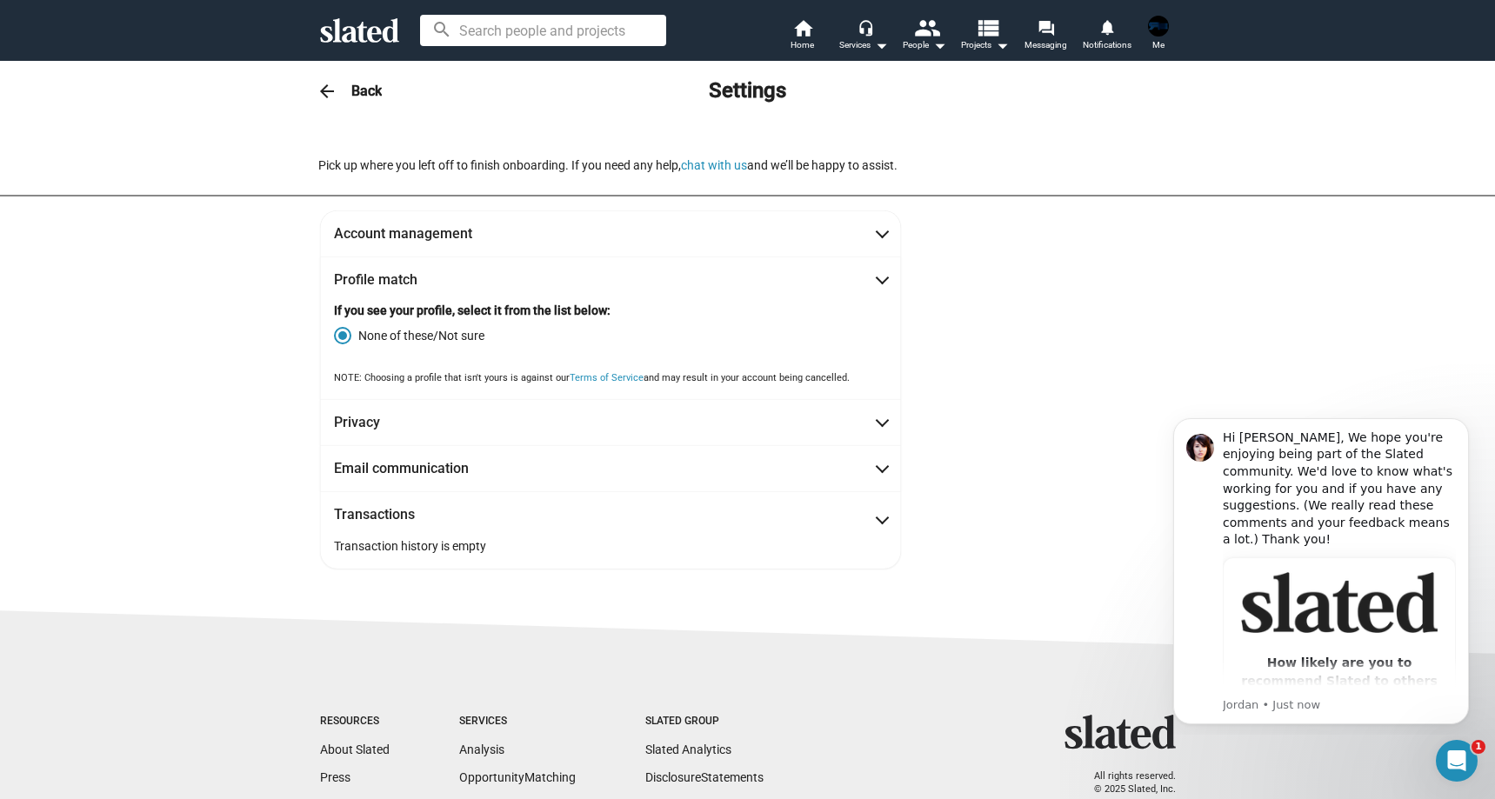
scroll to position [77, 0]
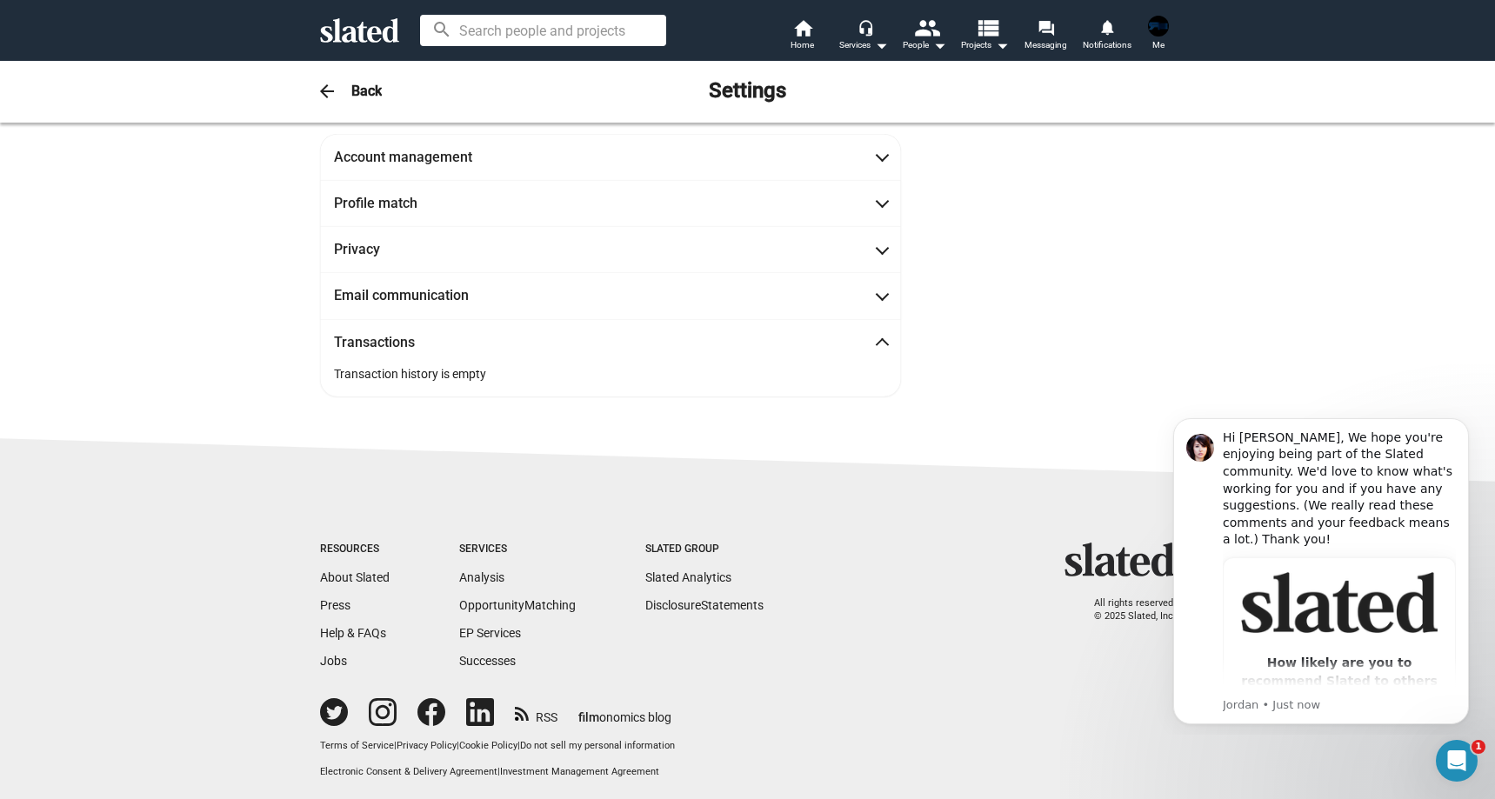
click at [592, 338] on span "Transactions" at bounding box center [610, 342] width 553 height 18
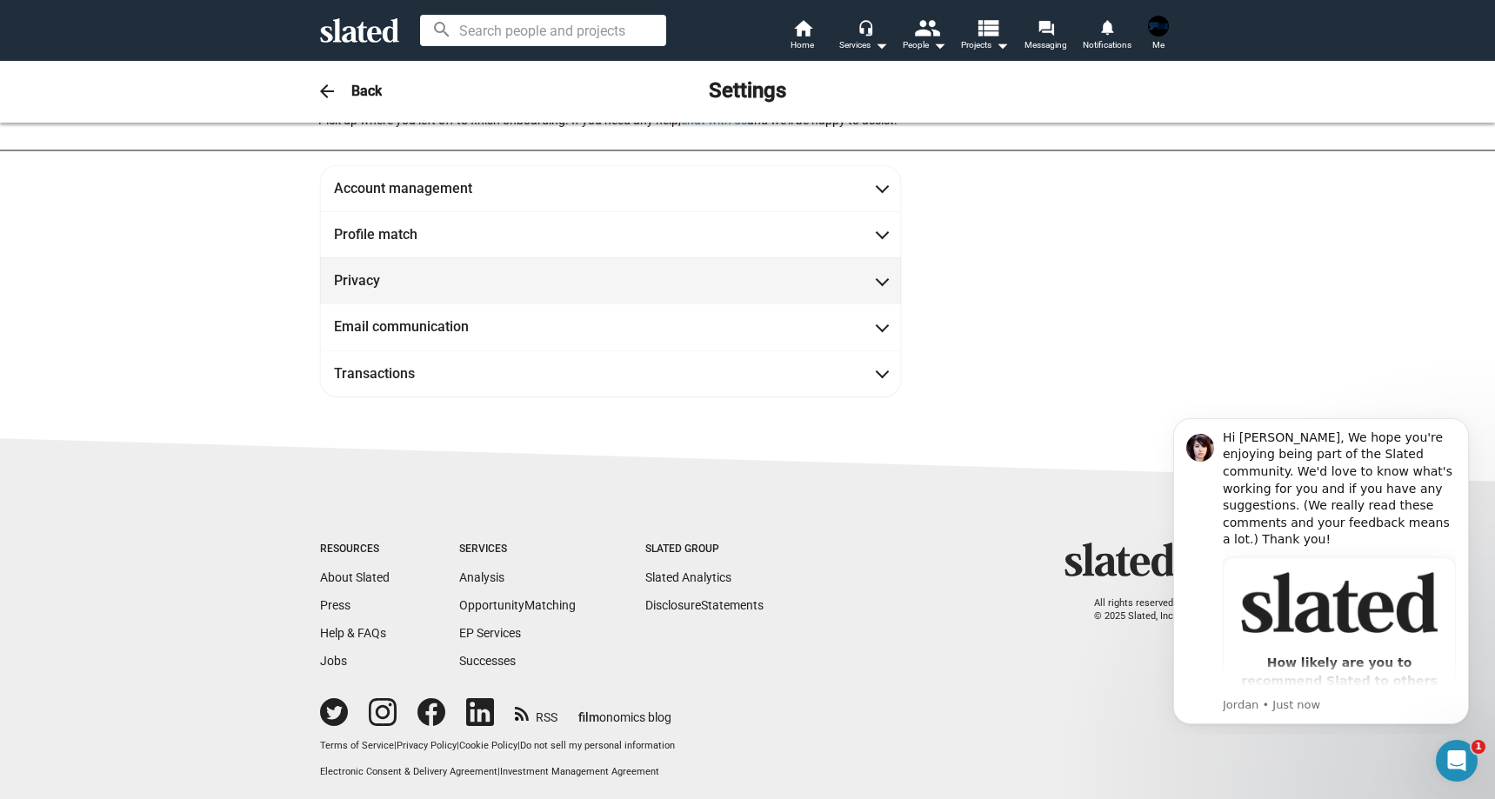
click at [585, 296] on mat-expansion-panel-header "Privacy" at bounding box center [610, 281] width 581 height 46
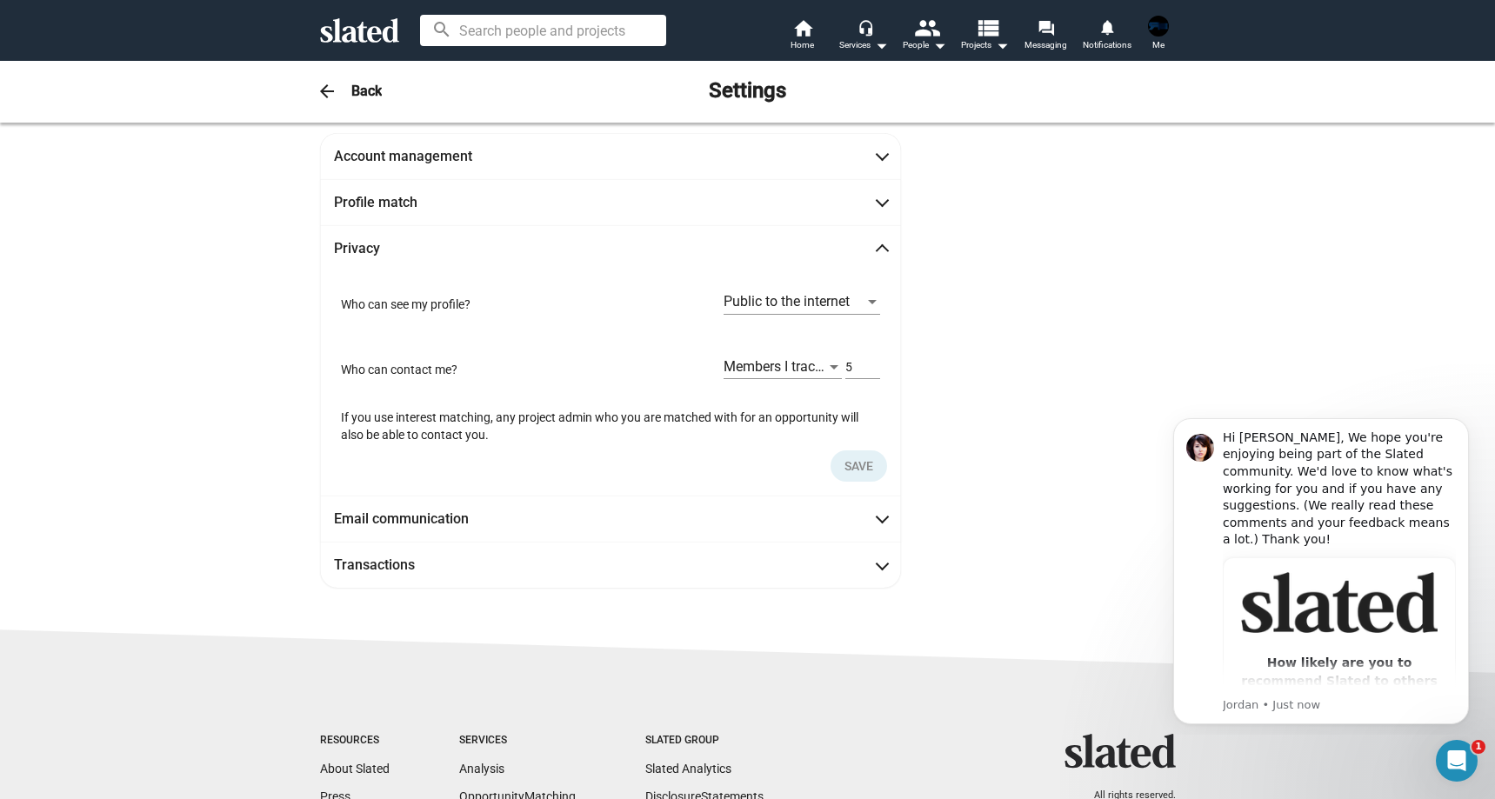
scroll to position [26, 0]
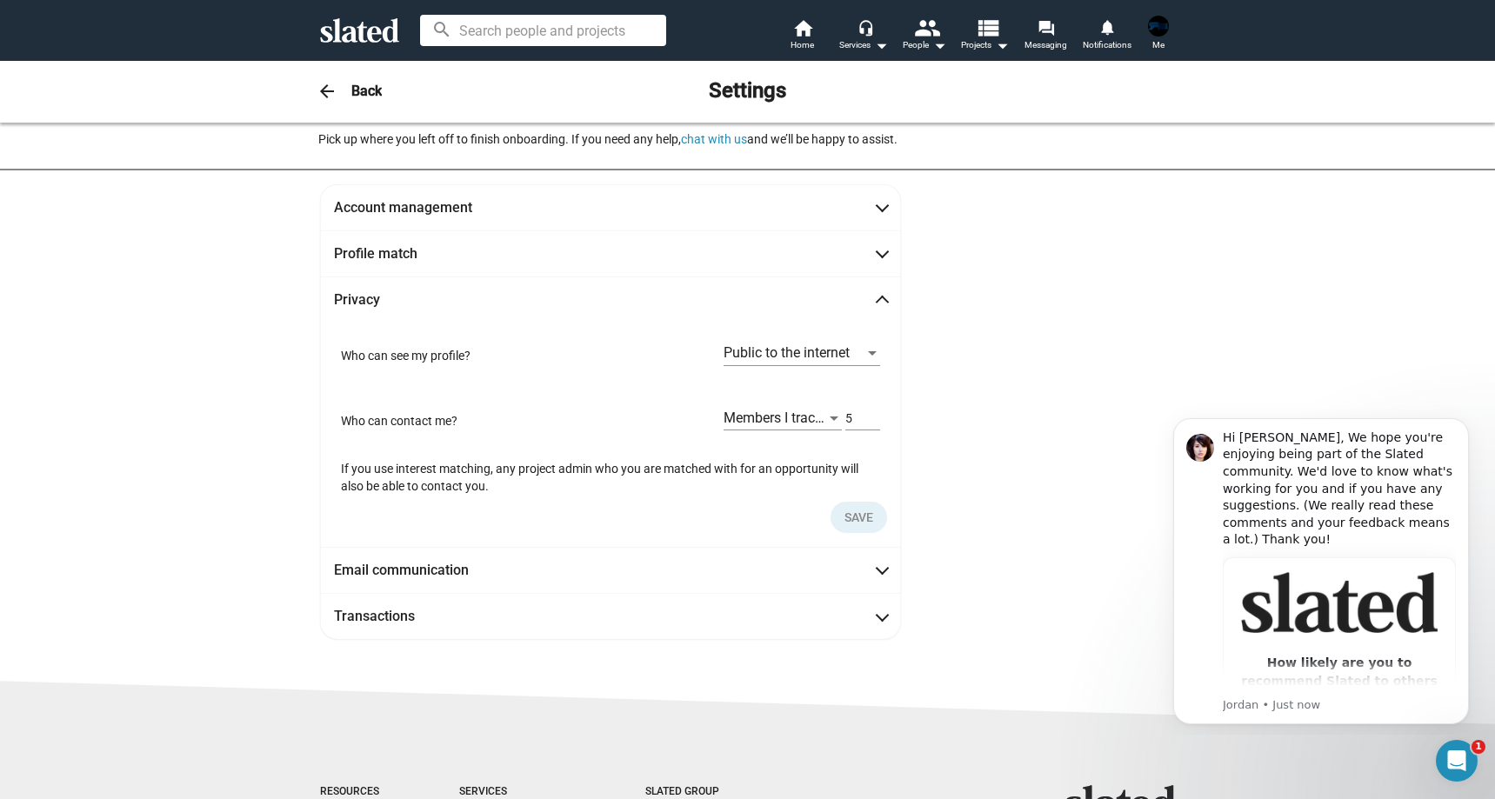
click at [570, 291] on span "Privacy" at bounding box center [610, 300] width 553 height 18
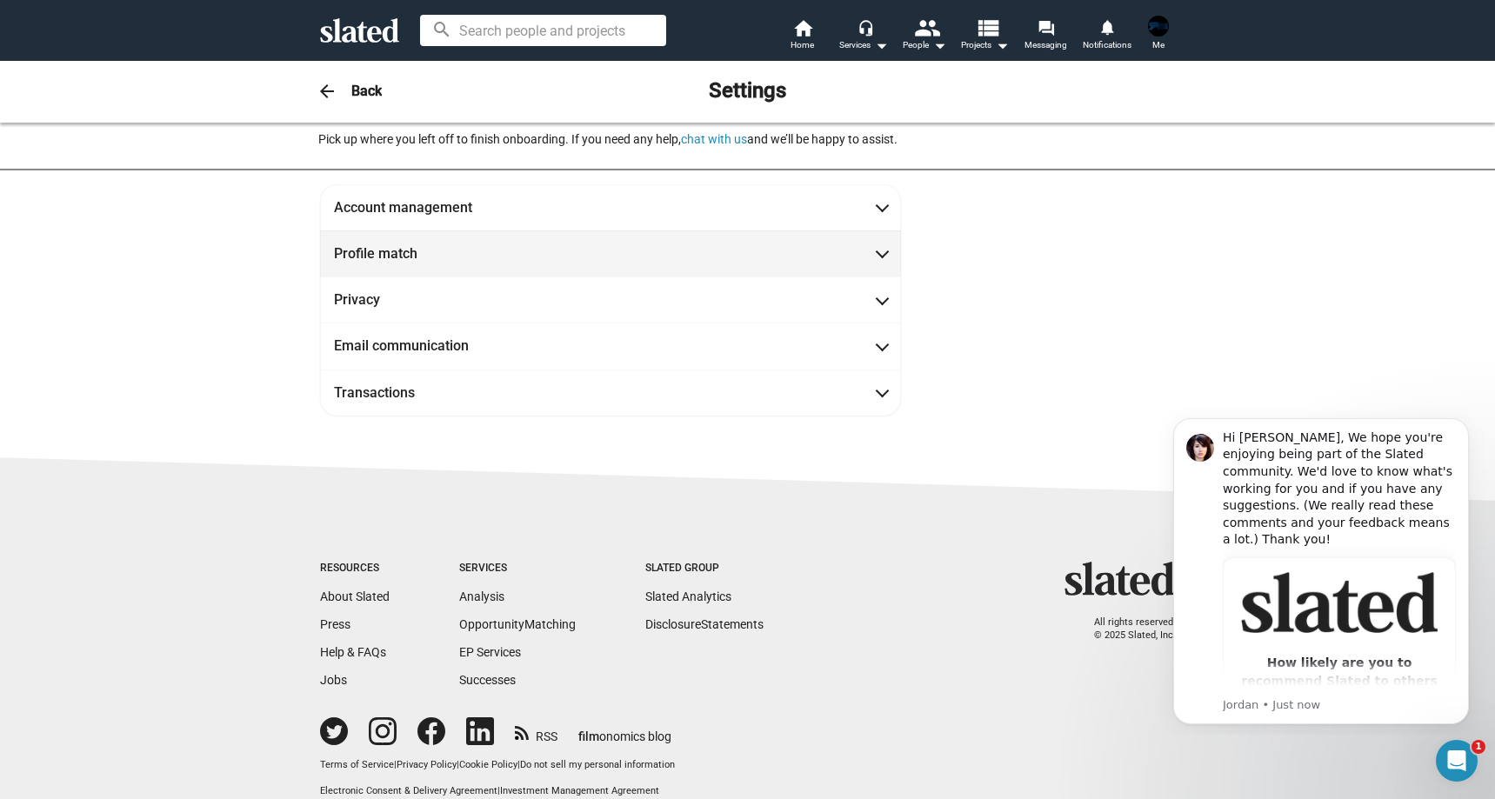
click at [571, 255] on span "Profile match" at bounding box center [610, 253] width 553 height 18
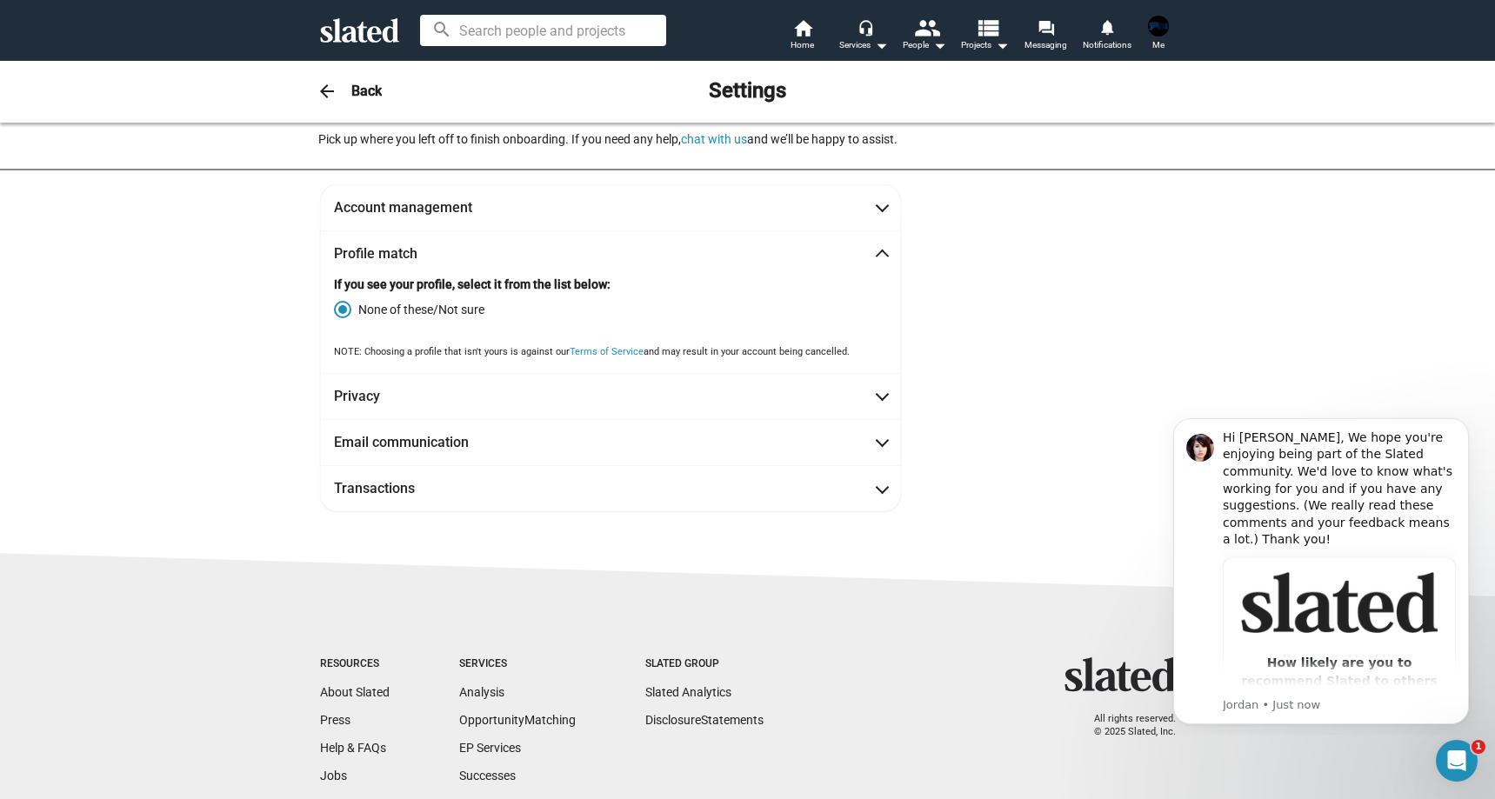
click at [571, 255] on span "Profile match" at bounding box center [610, 253] width 553 height 18
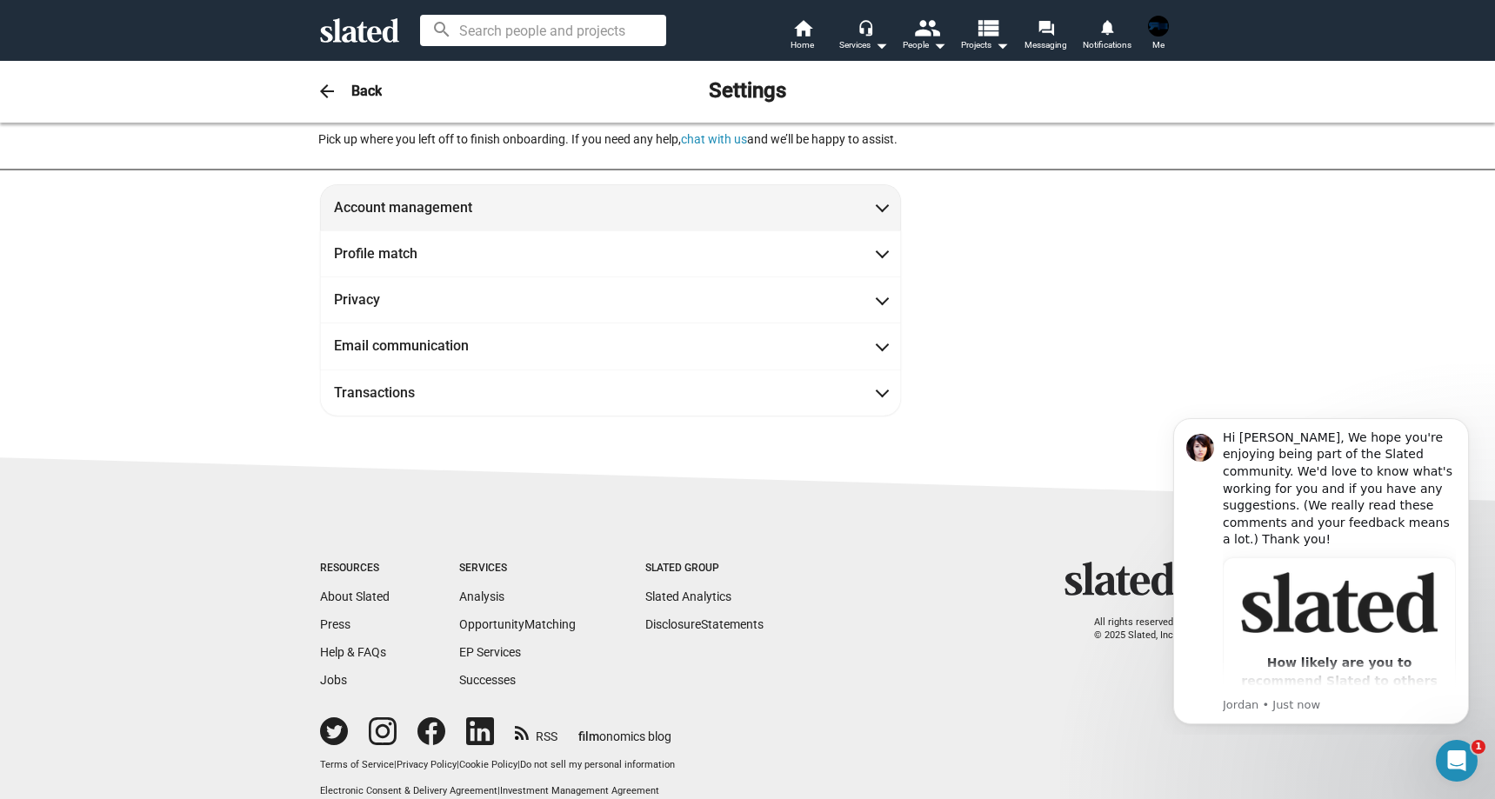
click at [578, 211] on span "Account management" at bounding box center [610, 207] width 553 height 18
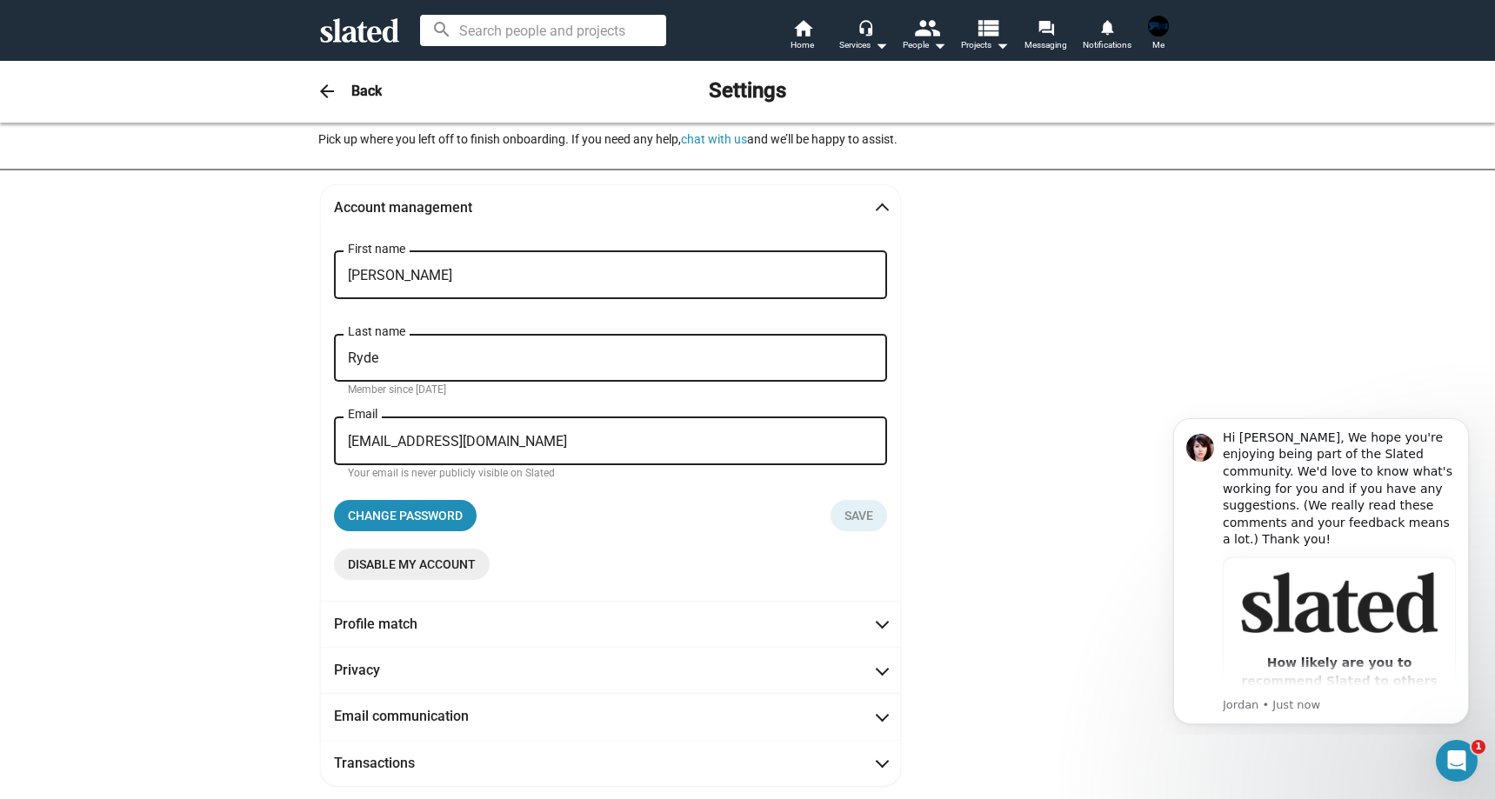
click at [578, 211] on span "Account management" at bounding box center [610, 207] width 553 height 18
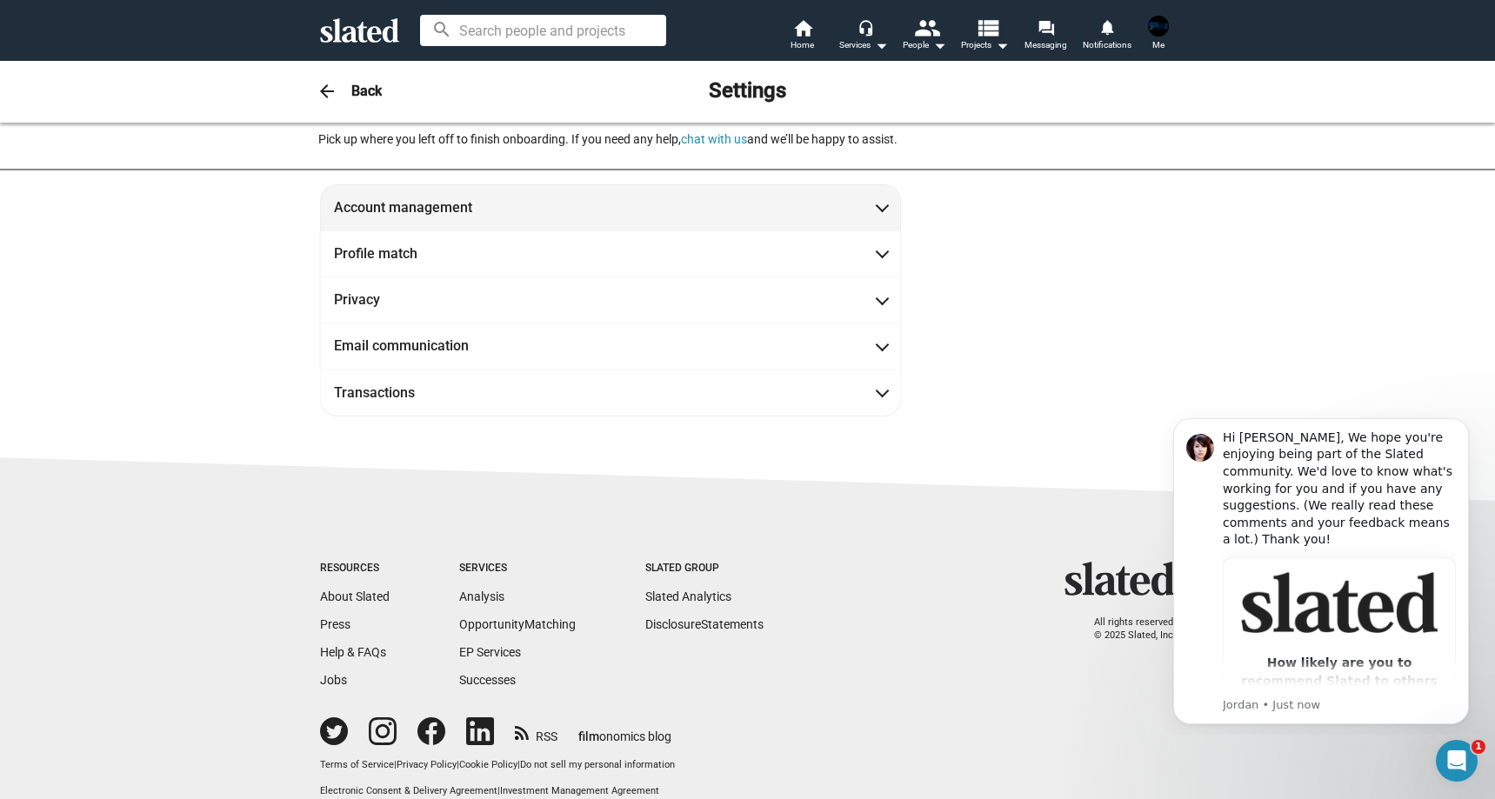
scroll to position [0, 0]
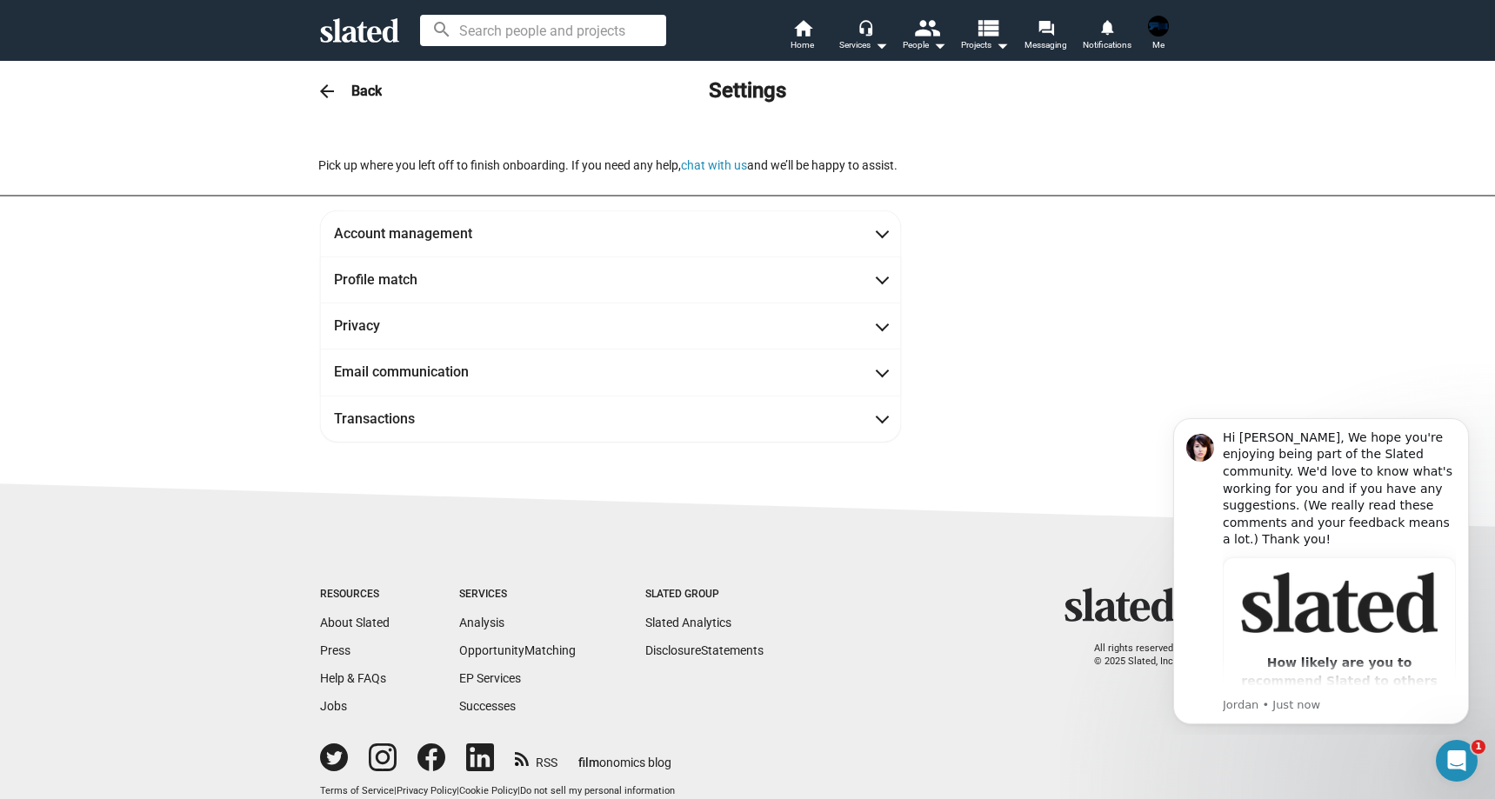
click at [380, 83] on div "arrow_back Back Settings" at bounding box center [748, 91] width 891 height 35
click at [343, 90] on div "arrow_back Back Settings" at bounding box center [748, 91] width 891 height 35
click at [317, 91] on mat-icon "arrow_back" at bounding box center [327, 91] width 21 height 21
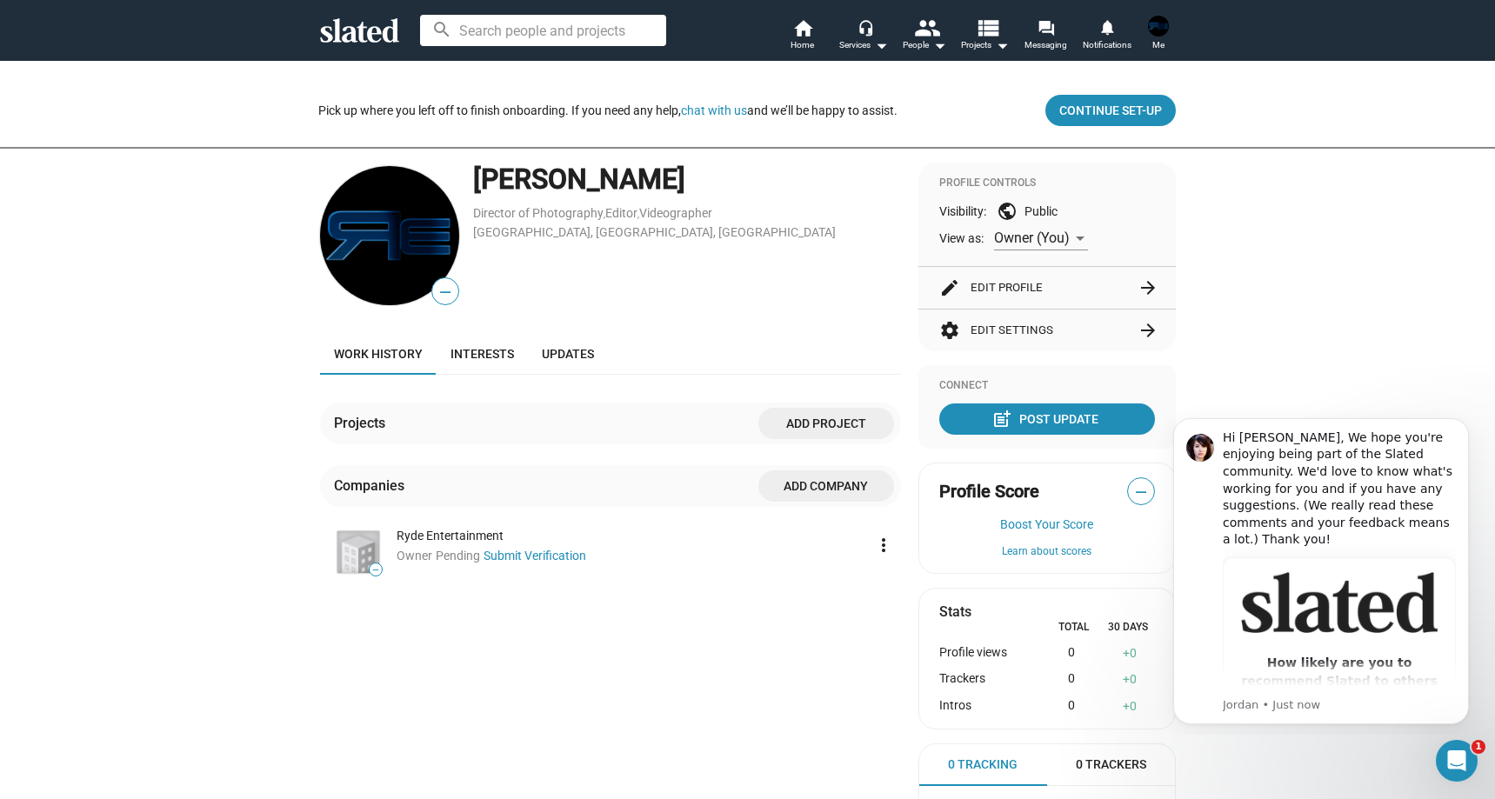
click at [1049, 244] on span "Owner (You)" at bounding box center [1032, 238] width 76 height 17
click at [1011, 236] on span "Owner (You)" at bounding box center [1036, 237] width 96 height 37
click at [1115, 93] on div "Pick up where you left off to finish onboarding. If you need any help, chat wit…" at bounding box center [747, 110] width 858 height 38
click at [1109, 96] on span "Continue Set-up" at bounding box center [1111, 110] width 103 height 31
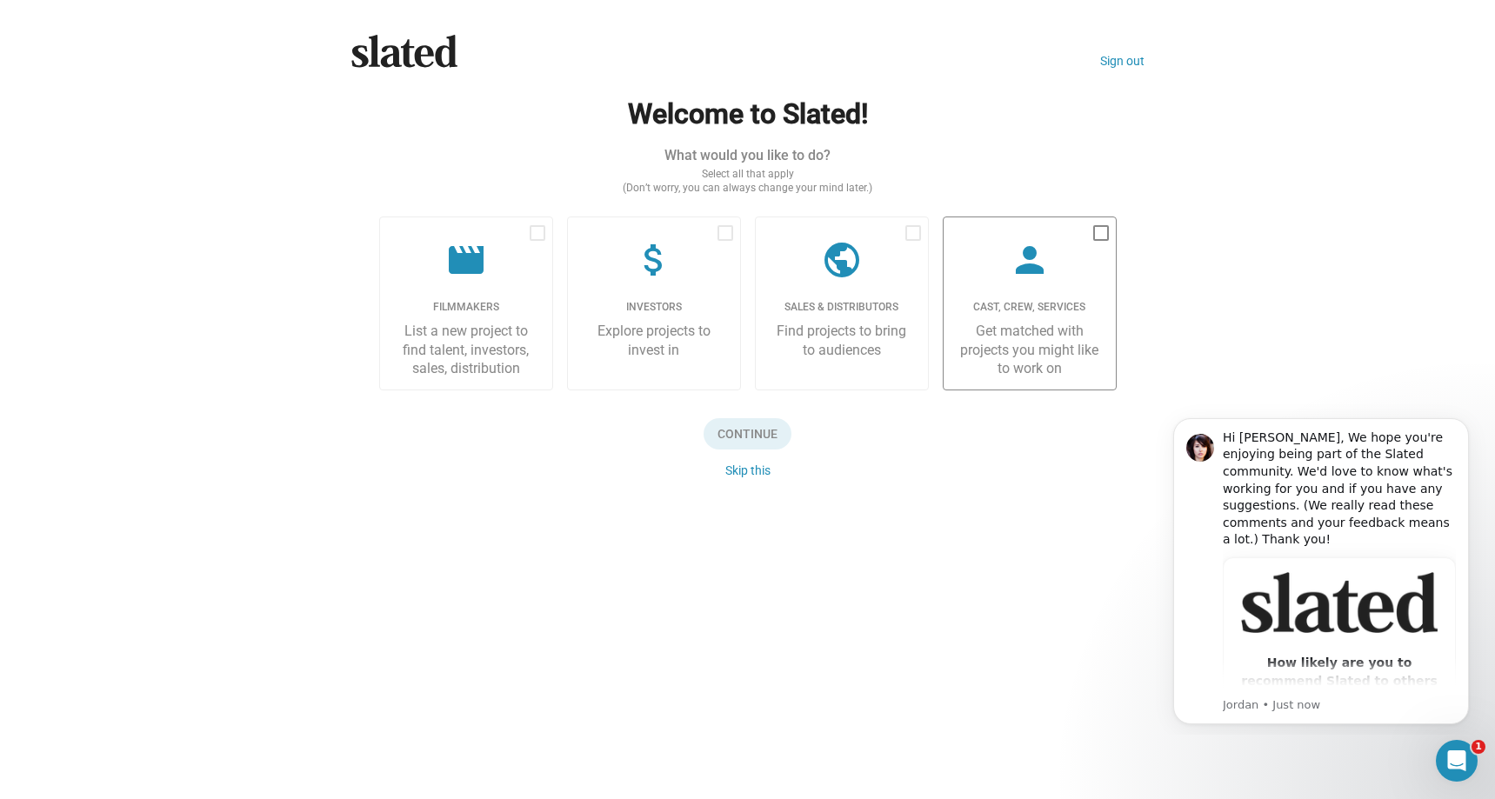
click at [1051, 298] on label "person Cast, Crew, Services Get matched with projects you might like to work on" at bounding box center [1030, 304] width 174 height 174
click at [1100, 242] on input "checkbox" at bounding box center [1100, 241] width 1 height 1
checkbox input "true"
click at [753, 436] on span "Continue" at bounding box center [748, 433] width 88 height 31
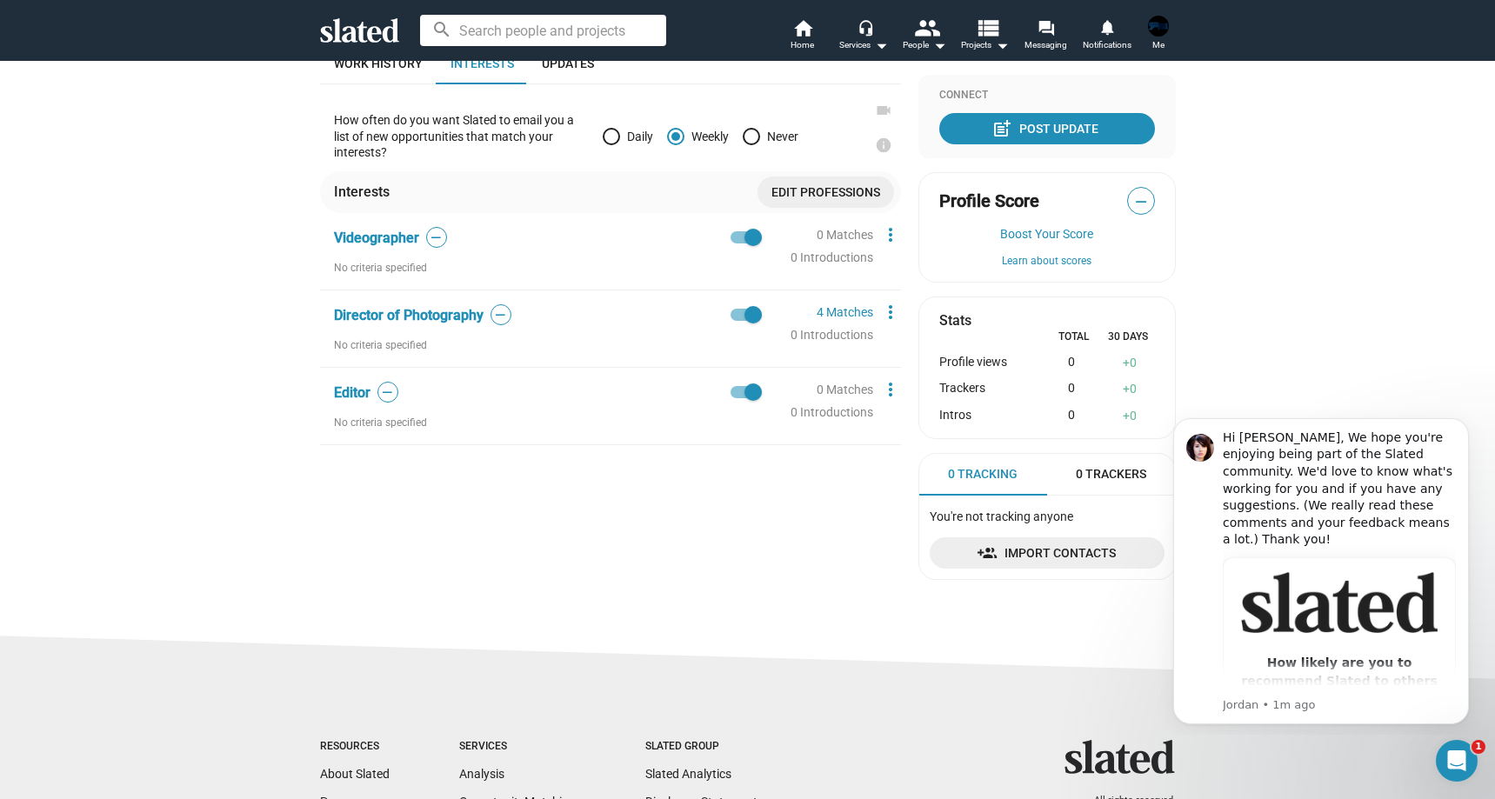
scroll to position [538, 0]
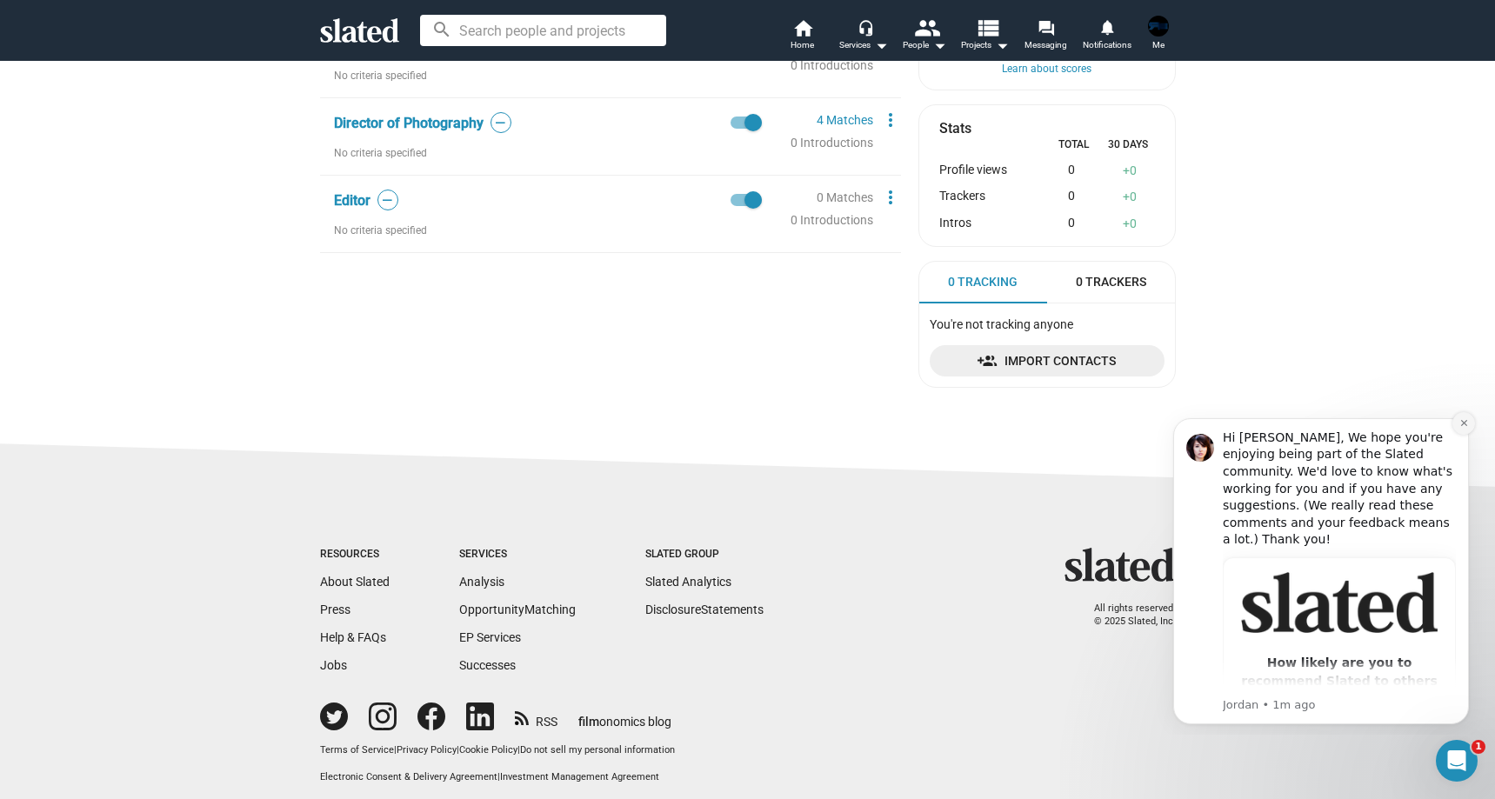
click at [1468, 425] on icon "Dismiss notification" at bounding box center [1465, 423] width 10 height 10
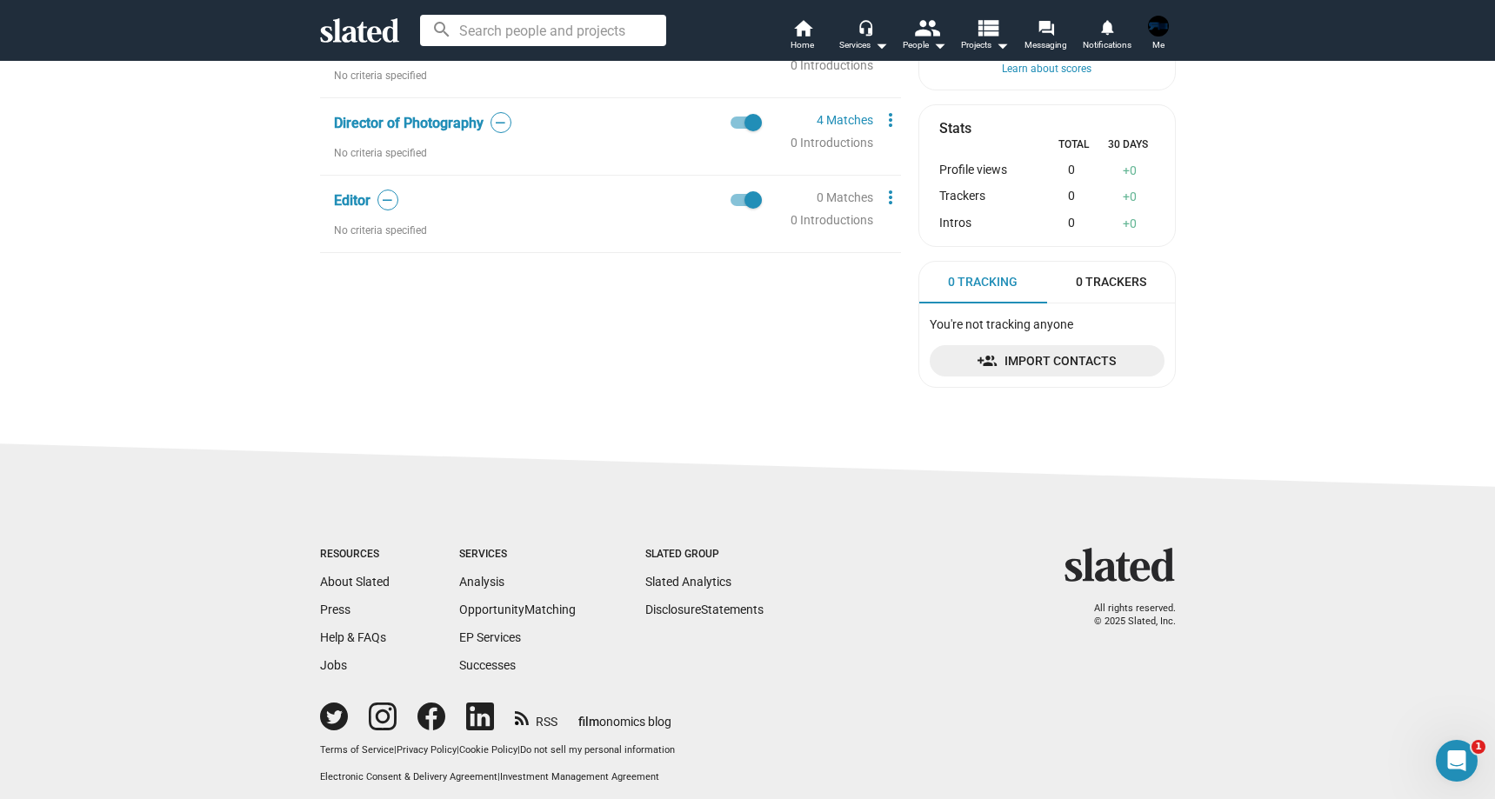
scroll to position [0, 0]
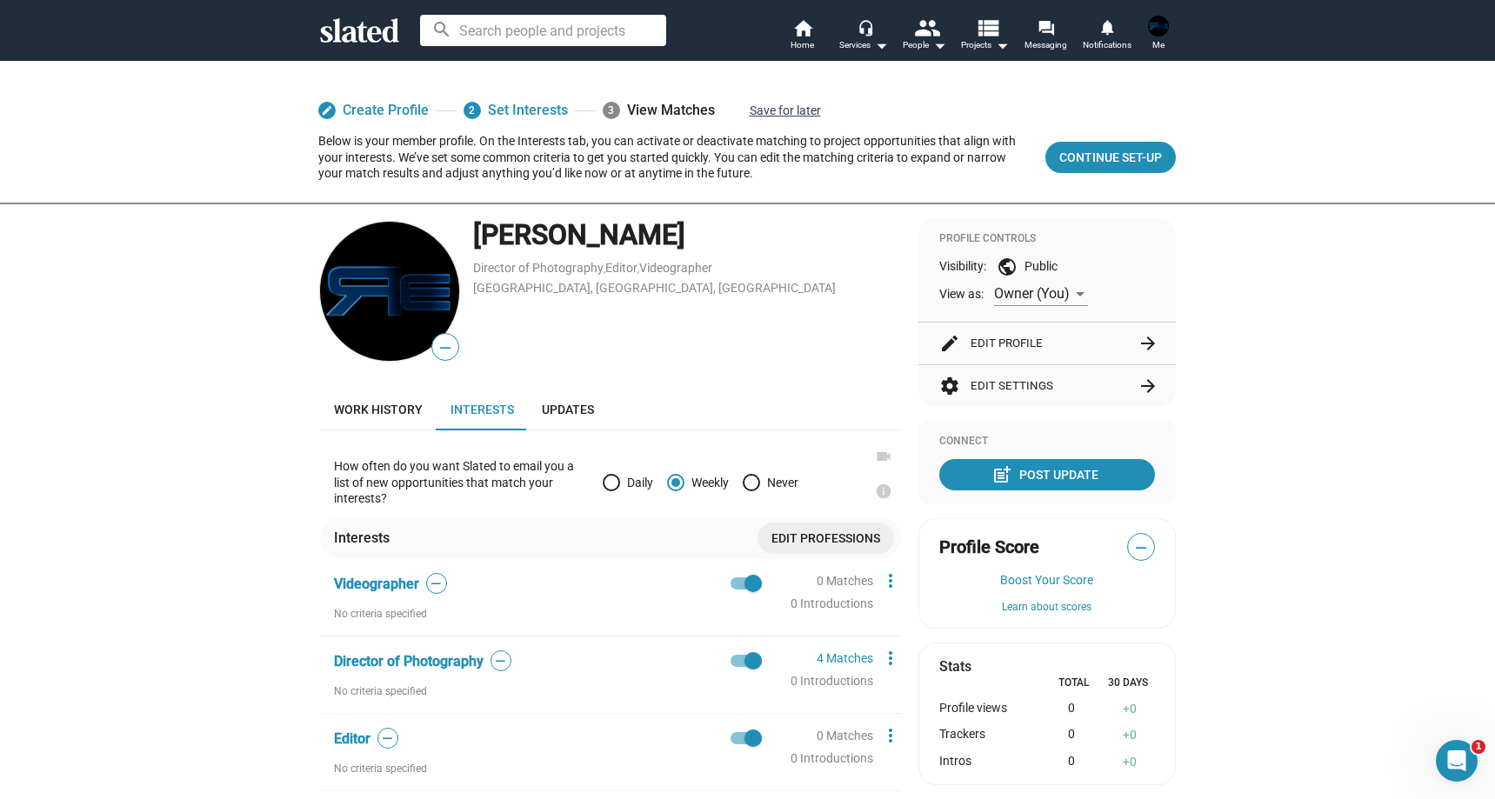
click at [762, 103] on button "Save for later" at bounding box center [785, 110] width 71 height 31
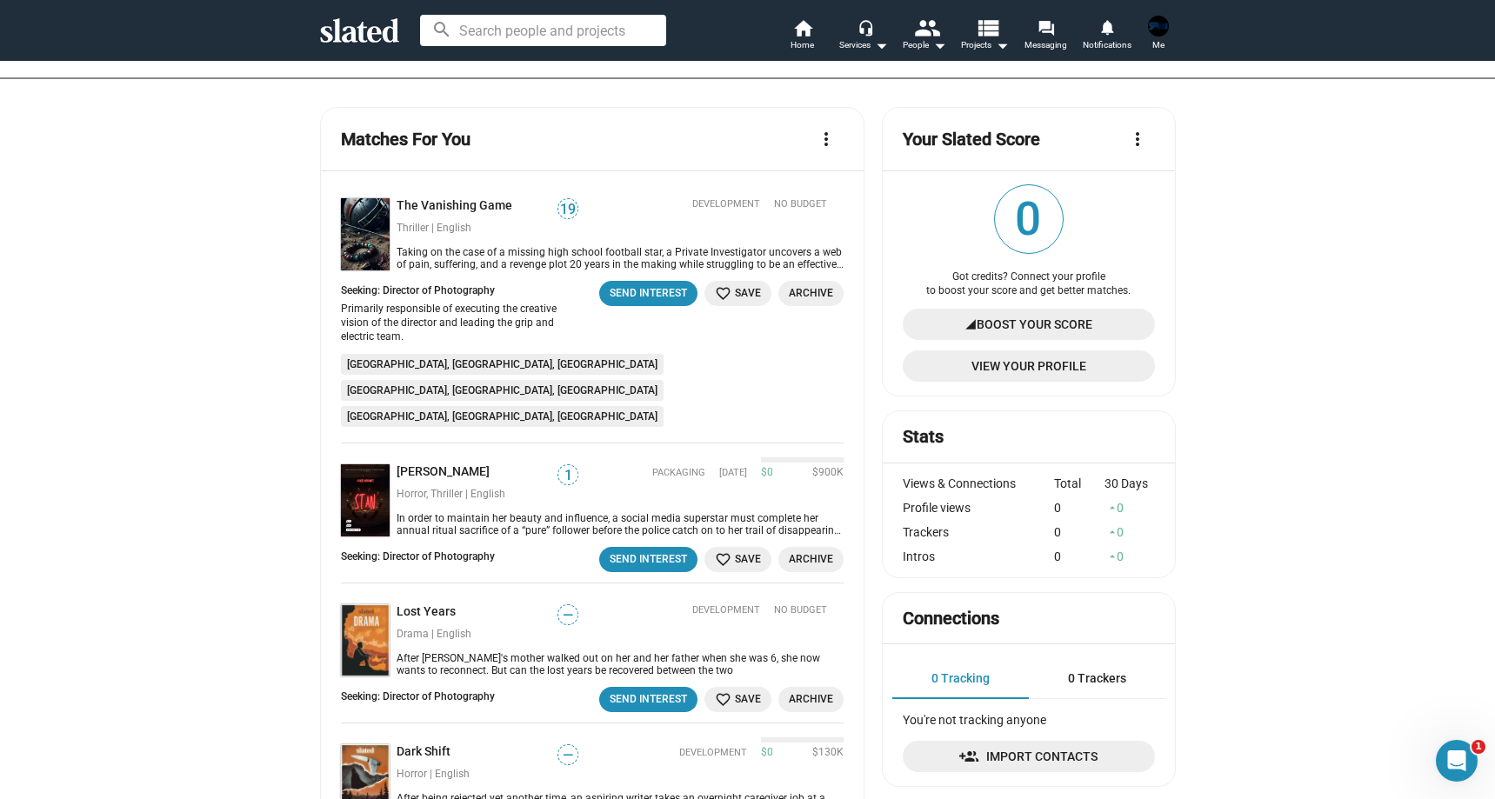
scroll to position [196, 0]
